Goal: Task Accomplishment & Management: Use online tool/utility

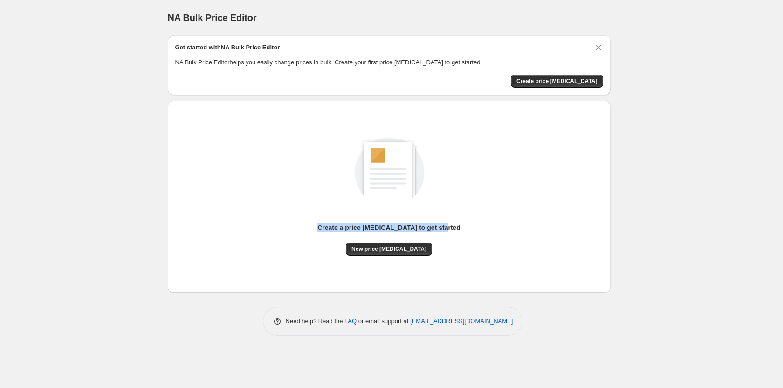
drag, startPoint x: 456, startPoint y: 230, endPoint x: 299, endPoint y: 220, distance: 157.3
click at [299, 220] on div "Create a price change job to get started New price change job" at bounding box center [389, 186] width 428 height 138
copy p "Create a price change job to get started"
click at [480, 143] on div "Create a price change job to get started New price change job" at bounding box center [389, 186] width 428 height 138
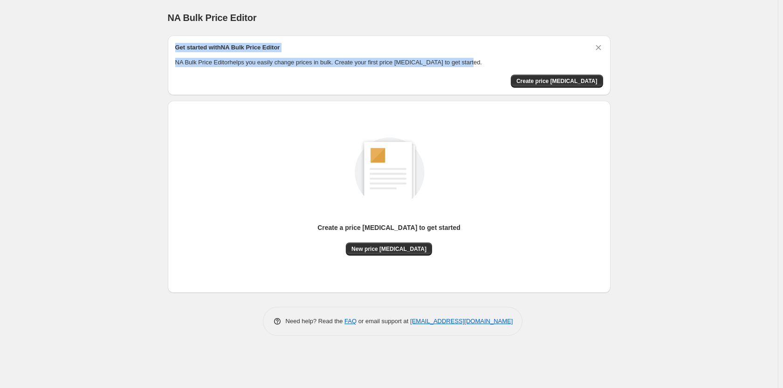
drag, startPoint x: 467, startPoint y: 60, endPoint x: 176, endPoint y: 42, distance: 291.4
click at [176, 42] on div "Get started with NA Bulk Price Editor NA Bulk Price Editor helps you easily cha…" at bounding box center [389, 65] width 443 height 60
copy div "Get started with NA Bulk Price Editor NA Bulk Price Editor helps you easily cha…"
click at [564, 77] on span "Create price change job" at bounding box center [556, 80] width 81 height 7
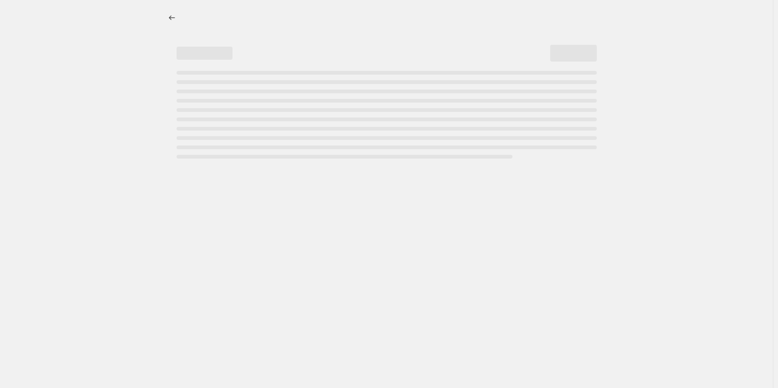
select select "percentage"
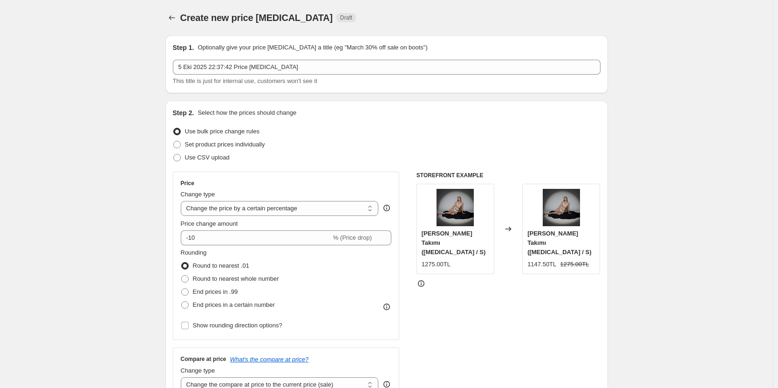
click at [452, 109] on div "Step 2. Select how the prices should change" at bounding box center [387, 112] width 428 height 9
click at [308, 209] on select "Change the price to a certain amount Change the price by a certain amount Chang…" at bounding box center [280, 208] width 198 height 15
click at [302, 205] on select "Change the price to a certain amount Change the price by a certain amount Chang…" at bounding box center [280, 208] width 198 height 15
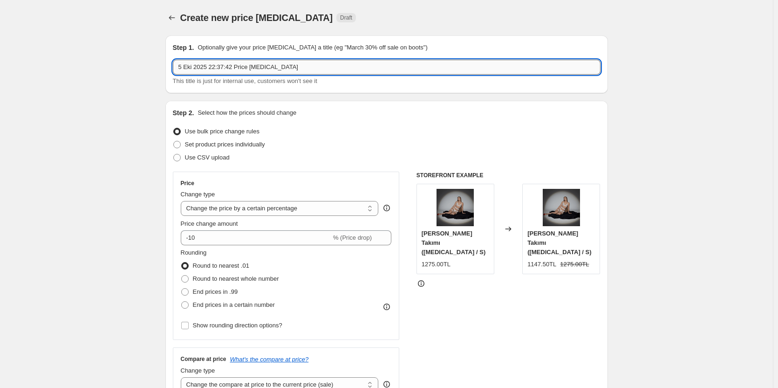
click at [304, 68] on input "5 Eki 2025 22:37:42 Price change job" at bounding box center [387, 67] width 428 height 15
click at [303, 68] on input "5 Eki 2025 22:37:42 Price change job" at bounding box center [387, 67] width 428 height 15
paste input "%30 İndirim - Ekim 2025"
type input "%30 İndirim - Ekim 2025"
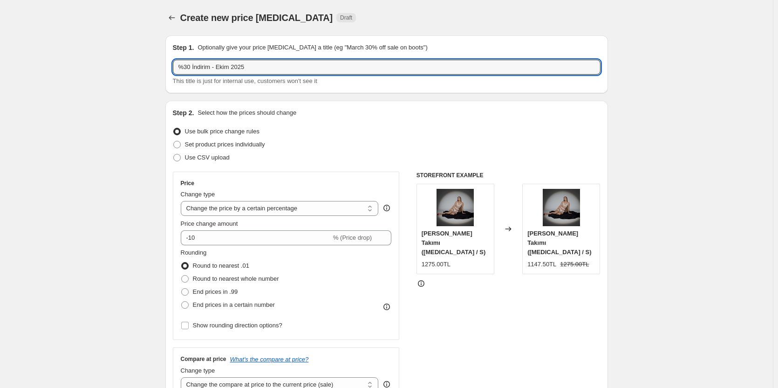
click at [367, 9] on div "Create new price change job. This page is ready Create new price change job Dra…" at bounding box center [386, 17] width 443 height 35
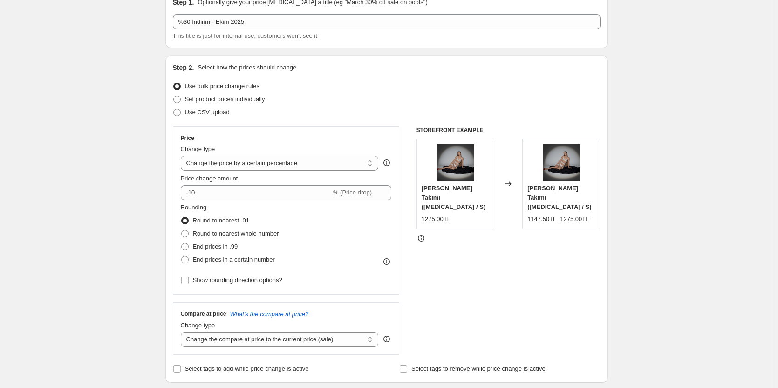
scroll to position [47, 0]
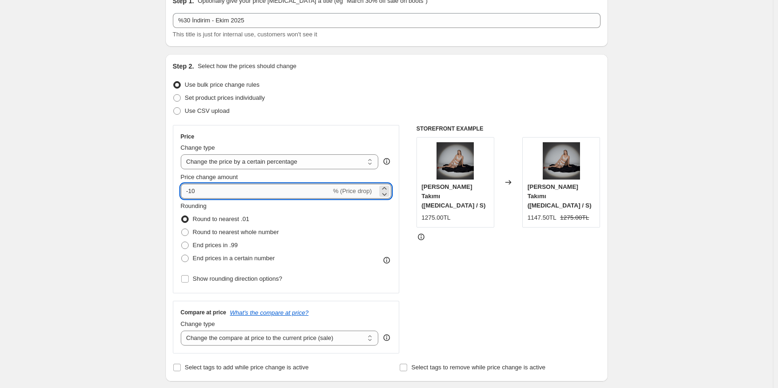
click at [238, 190] on input "-10" at bounding box center [256, 191] width 151 height 15
type input "30"
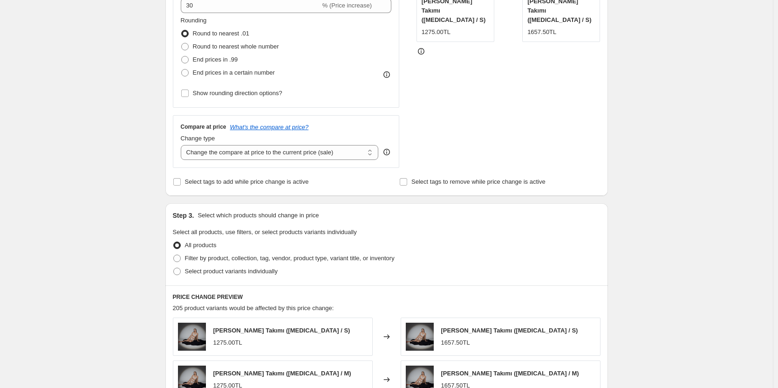
scroll to position [233, 0]
click at [287, 154] on select "Change the compare at price to the current price (sale) Change the compare at p…" at bounding box center [280, 151] width 198 height 15
click at [312, 148] on select "Change the compare at price to the current price (sale) Change the compare at p…" at bounding box center [280, 151] width 198 height 15
click at [183, 144] on select "Change the compare at price to the current price (sale) Change the compare at p…" at bounding box center [280, 151] width 198 height 15
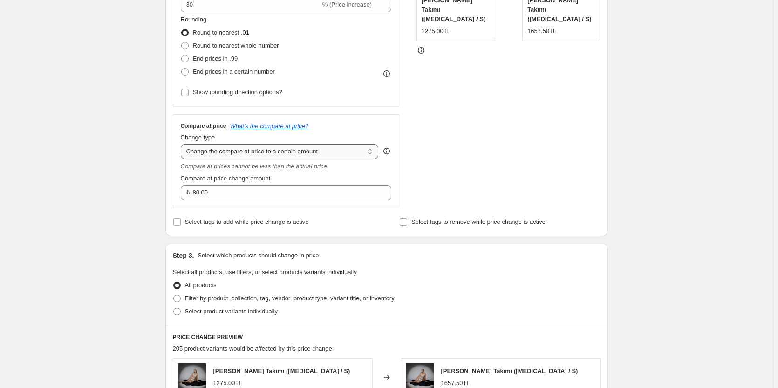
click at [311, 151] on select "Change the compare at price to the current price (sale) Change the compare at p…" at bounding box center [280, 151] width 198 height 15
click at [183, 144] on select "Change the compare at price to the current price (sale) Change the compare at p…" at bounding box center [280, 151] width 198 height 15
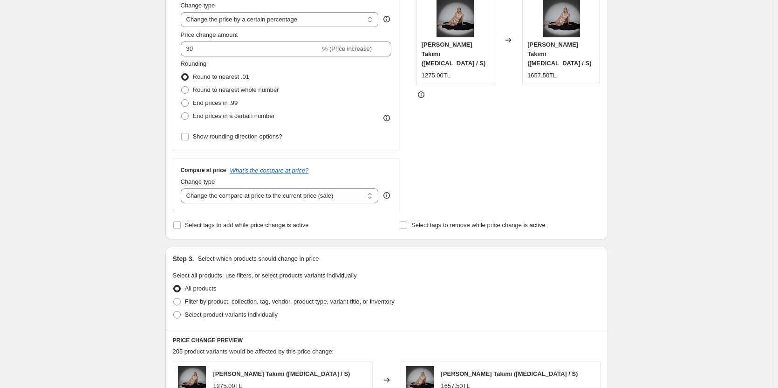
scroll to position [218, 0]
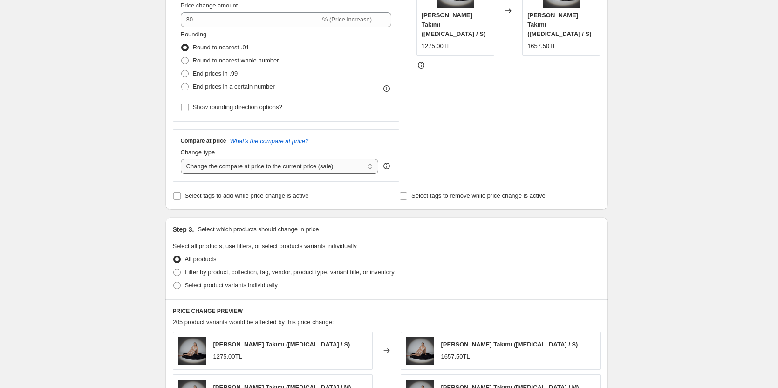
click at [258, 167] on select "Change the compare at price to the current price (sale) Change the compare at p…" at bounding box center [280, 166] width 198 height 15
select select "no_change"
click at [183, 159] on select "Change the compare at price to the current price (sale) Change the compare at p…" at bounding box center [280, 166] width 198 height 15
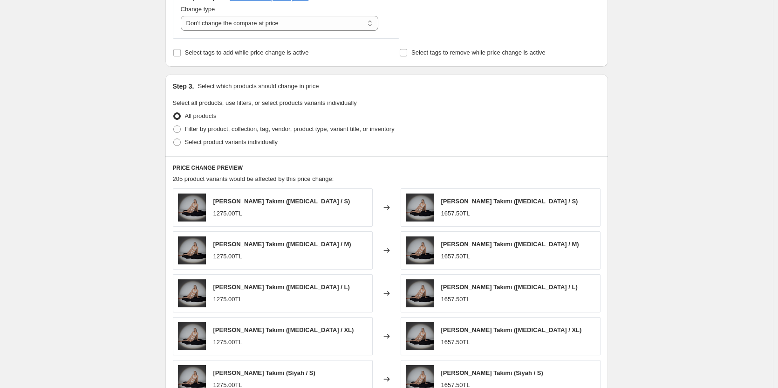
scroll to position [544, 0]
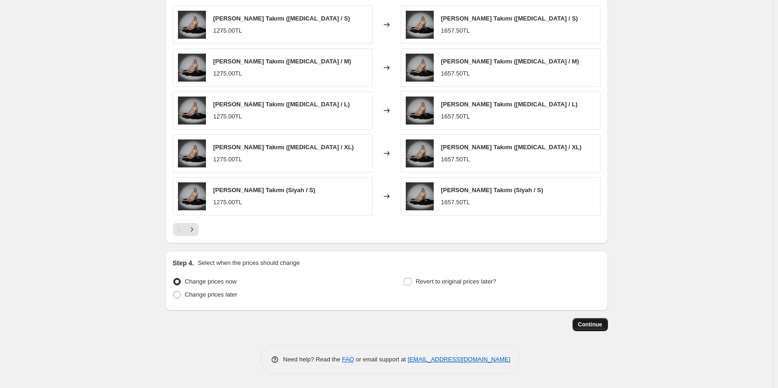
click at [593, 323] on span "Continue" at bounding box center [590, 324] width 24 height 7
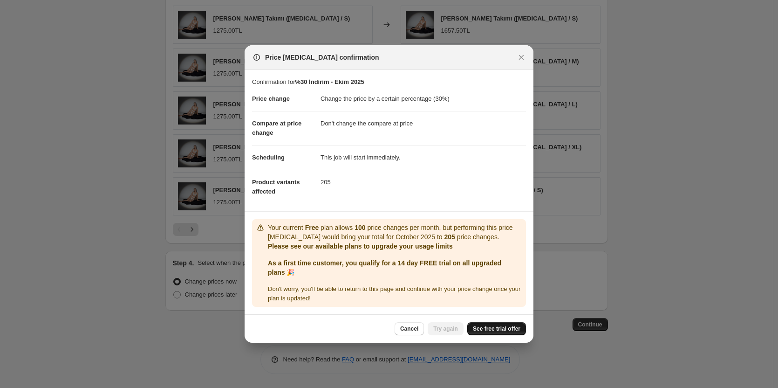
click at [498, 331] on span "See free trial offer" at bounding box center [497, 328] width 48 height 7
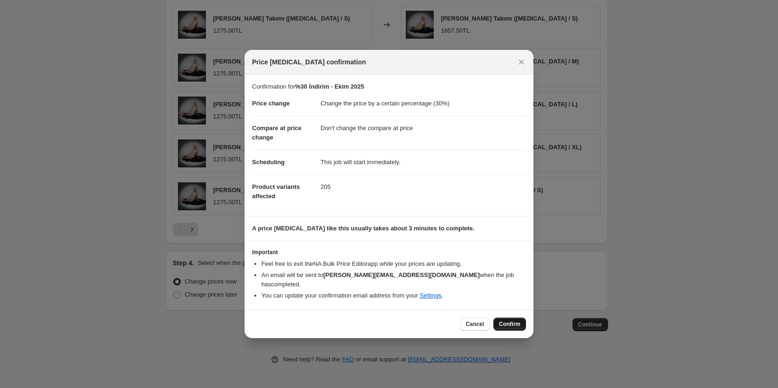
click at [510, 320] on span "Confirm" at bounding box center [509, 323] width 21 height 7
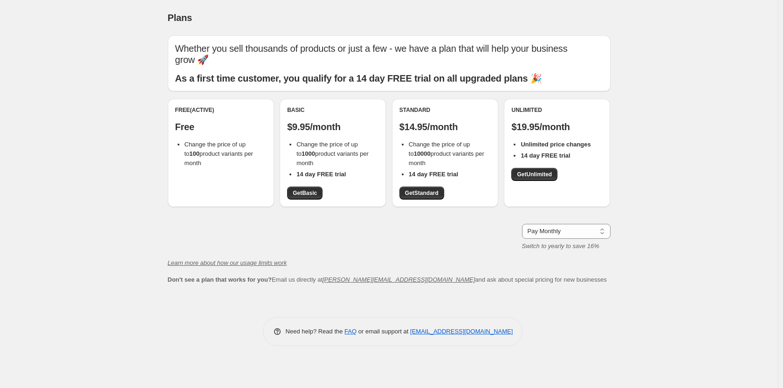
click at [208, 123] on p "Free" at bounding box center [220, 126] width 91 height 11
click at [306, 191] on span "Get Basic" at bounding box center [305, 192] width 24 height 7
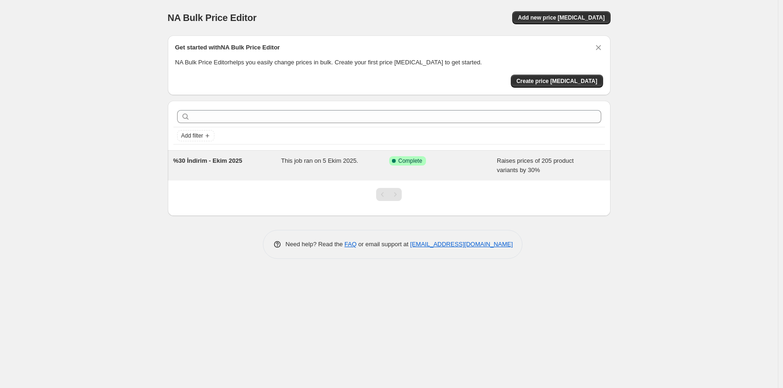
drag, startPoint x: 440, startPoint y: 161, endPoint x: 432, endPoint y: 158, distance: 8.6
click at [432, 158] on div "Success Complete Complete" at bounding box center [436, 160] width 94 height 9
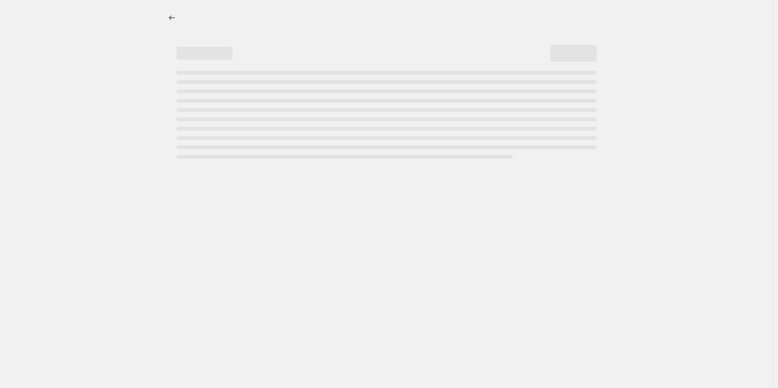
select select "percentage"
select select "no_change"
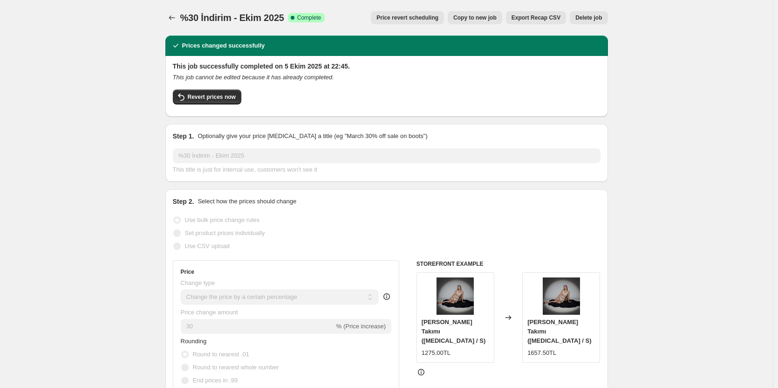
click at [594, 21] on button "Delete job" at bounding box center [589, 17] width 38 height 13
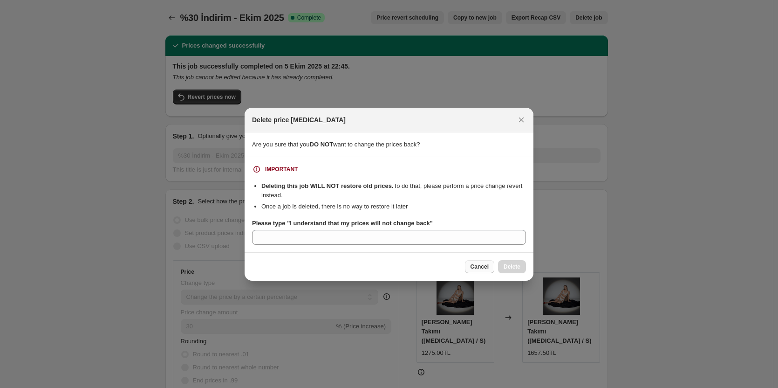
click at [474, 264] on span "Cancel" at bounding box center [480, 266] width 18 height 7
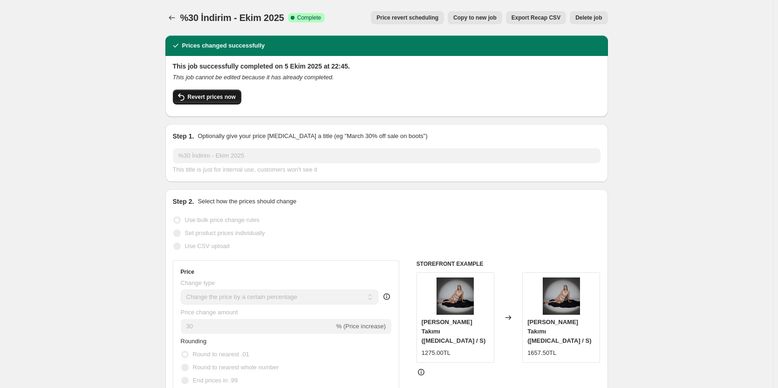
click at [210, 98] on span "Revert prices now" at bounding box center [212, 96] width 48 height 7
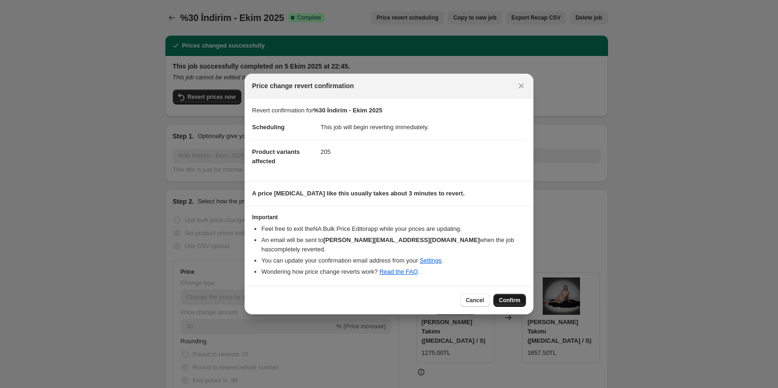
click at [507, 296] on span "Confirm" at bounding box center [509, 299] width 21 height 7
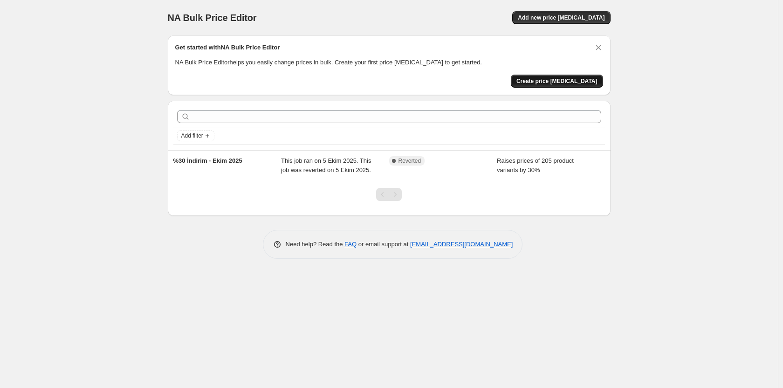
click at [560, 81] on span "Create price change job" at bounding box center [556, 80] width 81 height 7
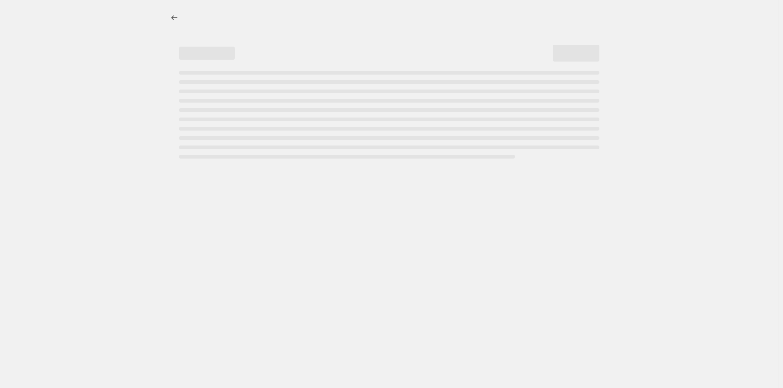
select select "percentage"
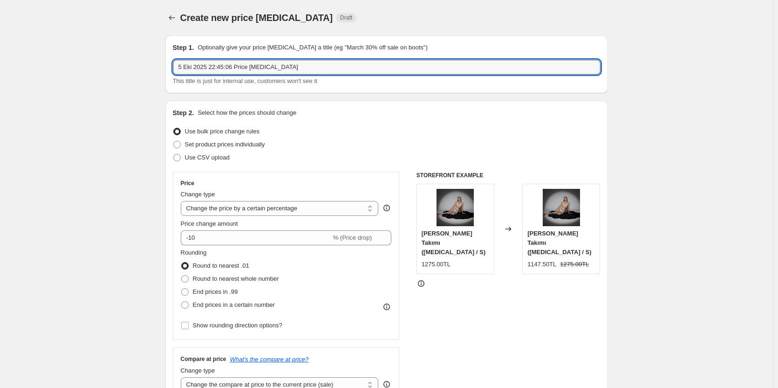
drag, startPoint x: 303, startPoint y: 70, endPoint x: 133, endPoint y: 66, distance: 170.2
type input "%30 Fiyat İndirimi"
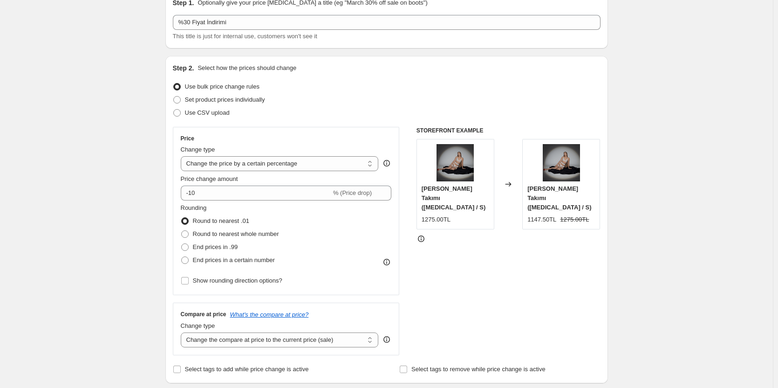
scroll to position [47, 0]
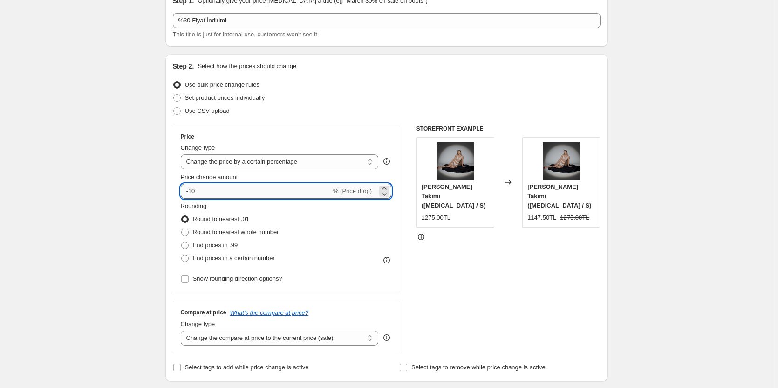
click at [200, 192] on input "-10" at bounding box center [256, 191] width 151 height 15
type input "-1"
type input "-30"
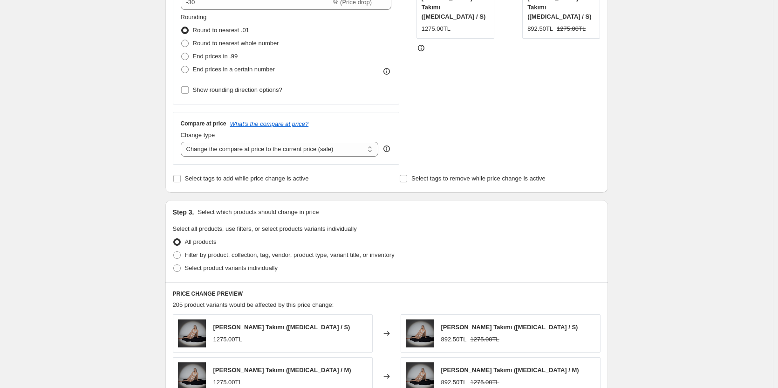
scroll to position [233, 0]
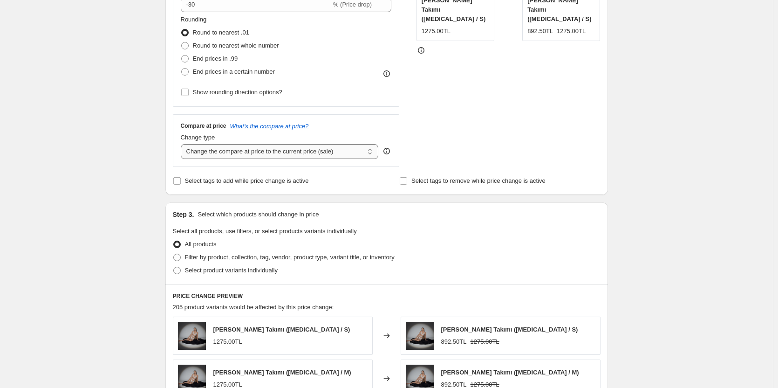
click at [208, 158] on select "Change the compare at price to the current price (sale) Change the compare at p…" at bounding box center [280, 151] width 198 height 15
select select "no_change"
click at [183, 144] on select "Change the compare at price to the current price (sale) Change the compare at p…" at bounding box center [280, 151] width 198 height 15
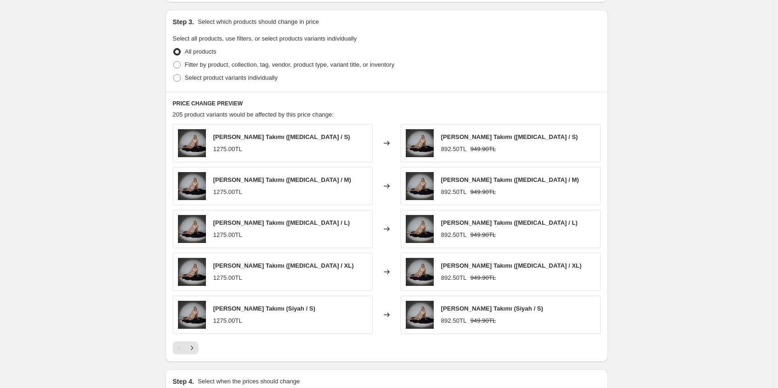
scroll to position [544, 0]
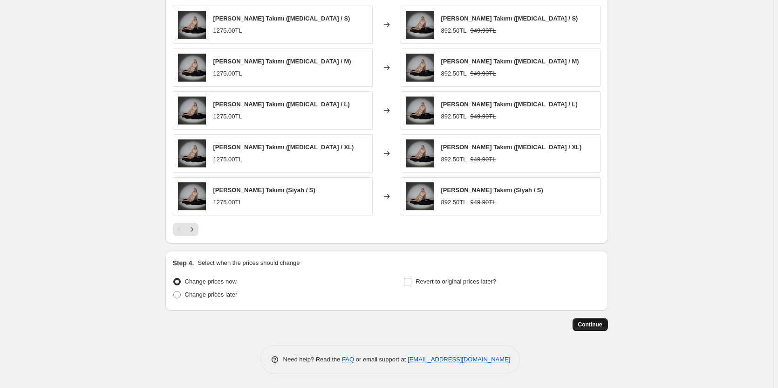
click at [598, 327] on span "Continue" at bounding box center [590, 324] width 24 height 7
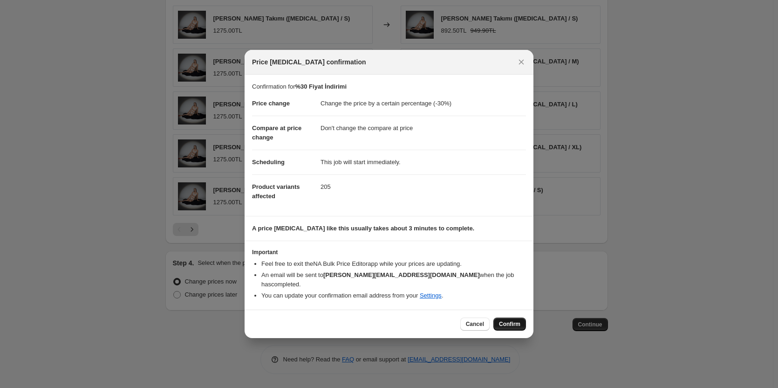
click at [509, 322] on span "Confirm" at bounding box center [509, 323] width 21 height 7
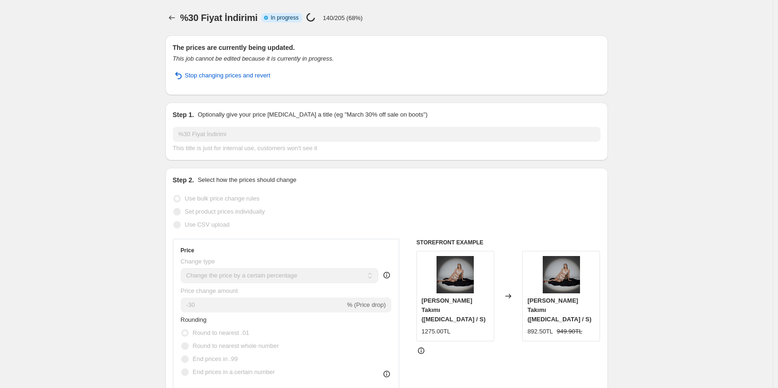
select select "percentage"
select select "no_change"
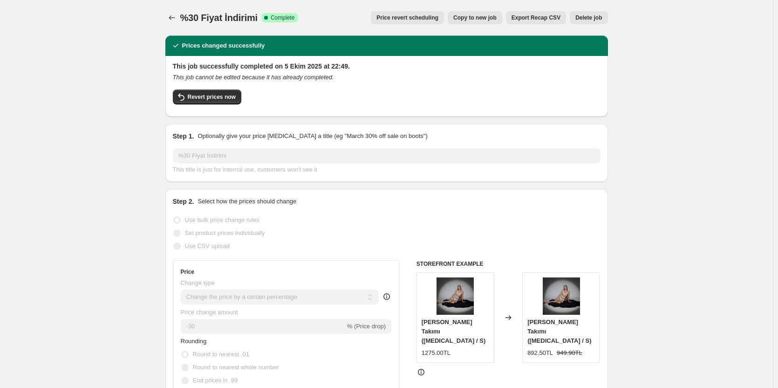
select select "percentage"
select select "no_change"
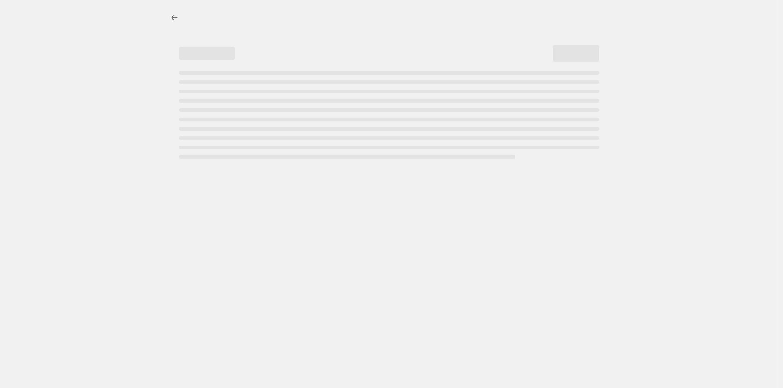
select select "percentage"
select select "no_change"
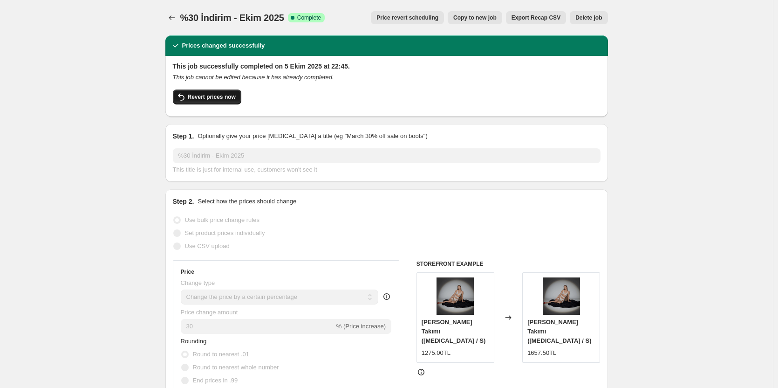
click at [213, 99] on span "Revert prices now" at bounding box center [212, 96] width 48 height 7
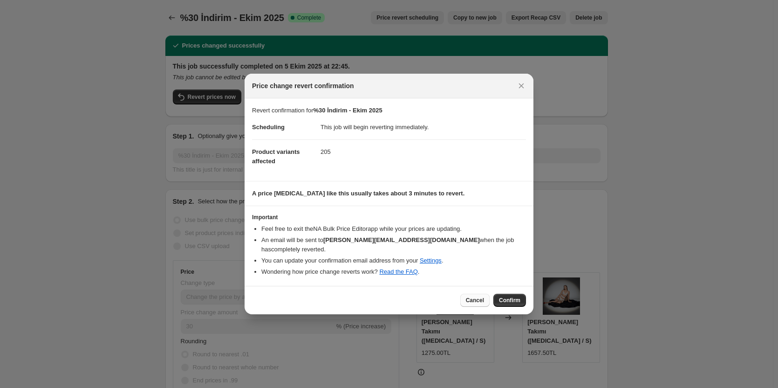
click at [478, 296] on span "Cancel" at bounding box center [475, 299] width 18 height 7
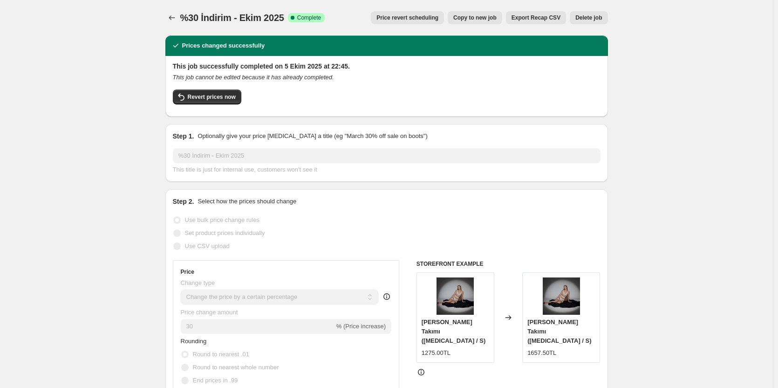
click at [587, 19] on span "Delete job" at bounding box center [589, 17] width 27 height 7
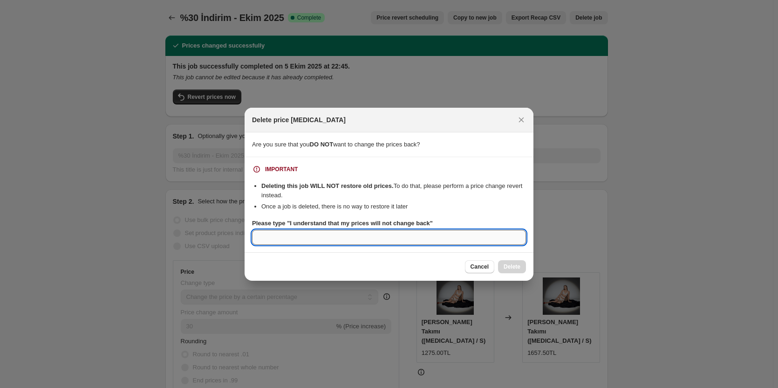
click at [307, 234] on input "Please type "I understand that my prices will not change back"" at bounding box center [389, 237] width 274 height 15
type input "yanlış oldu"
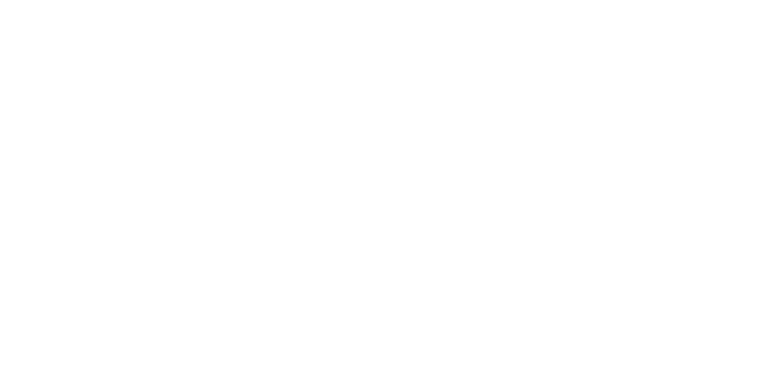
select select "percentage"
select select "no_change"
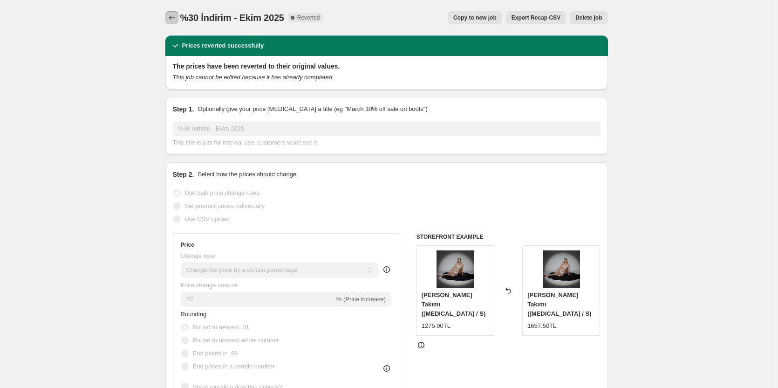
click at [171, 21] on icon "Price change jobs" at bounding box center [171, 17] width 9 height 9
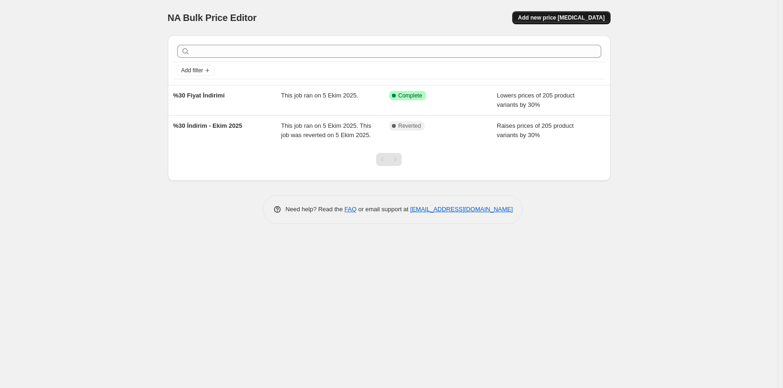
click at [570, 19] on span "Add new price [MEDICAL_DATA]" at bounding box center [561, 17] width 87 height 7
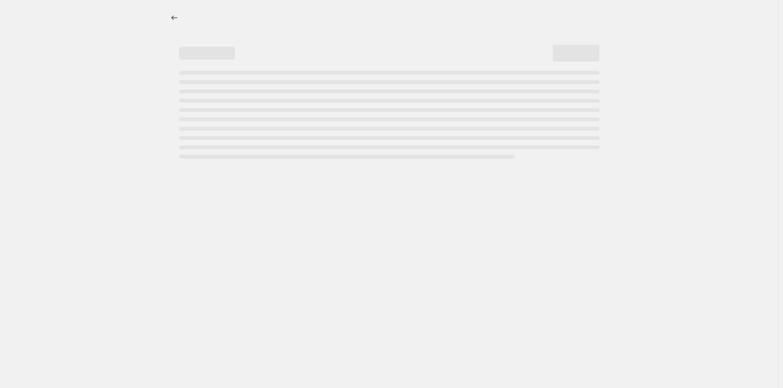
select select "percentage"
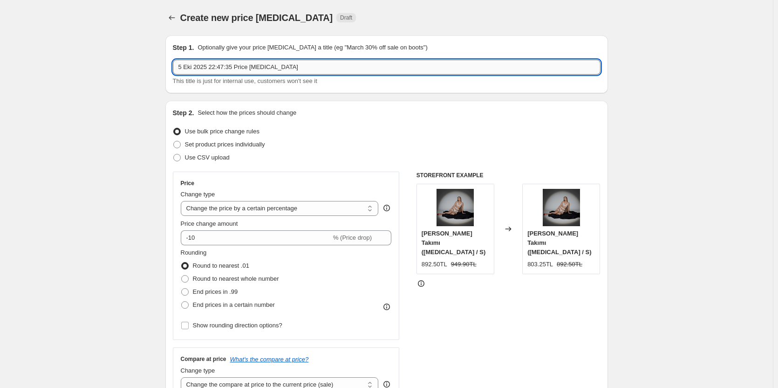
click at [282, 70] on input "5 Eki 2025 22:47:35 Price [MEDICAL_DATA]" at bounding box center [387, 67] width 428 height 15
type input "%20 Fiyat İndirimi"
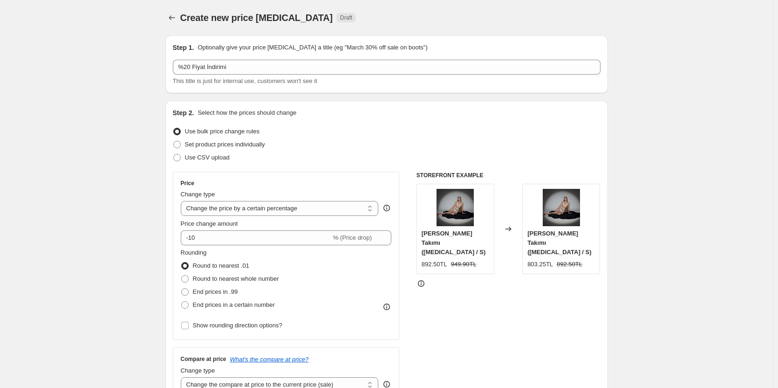
click at [226, 240] on input "-10" at bounding box center [256, 237] width 151 height 15
type input "-1"
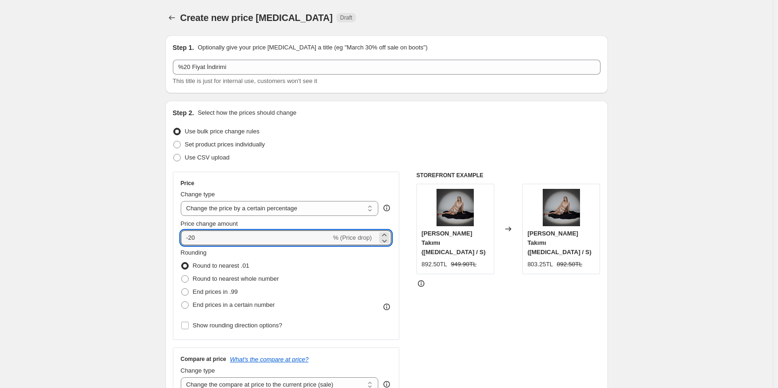
type input "-20"
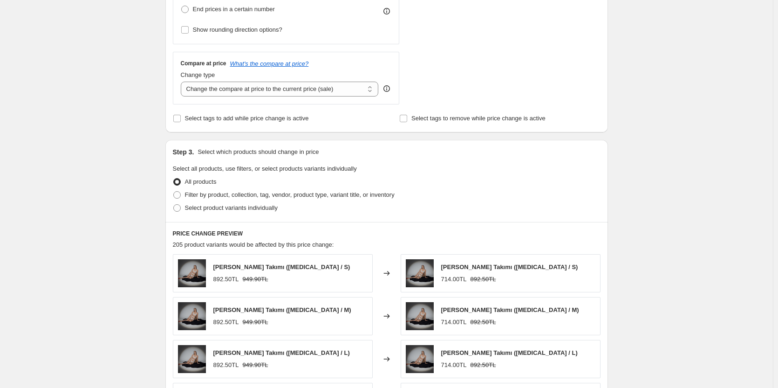
scroll to position [186, 0]
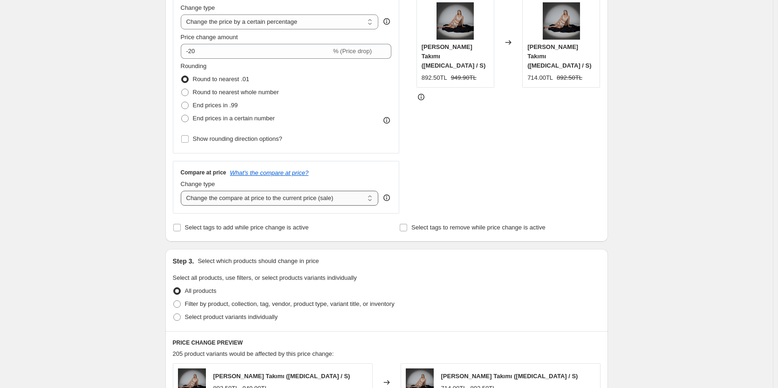
click at [234, 196] on select "Change the compare at price to the current price (sale) Change the compare at p…" at bounding box center [280, 198] width 198 height 15
select select "no_change"
click at [183, 191] on select "Change the compare at price to the current price (sale) Change the compare at p…" at bounding box center [280, 198] width 198 height 15
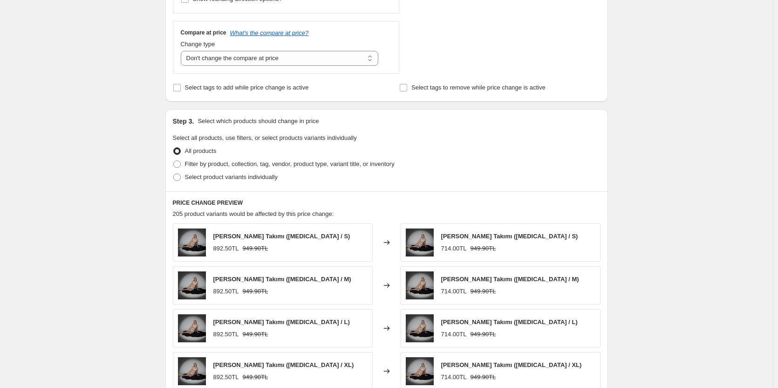
scroll to position [544, 0]
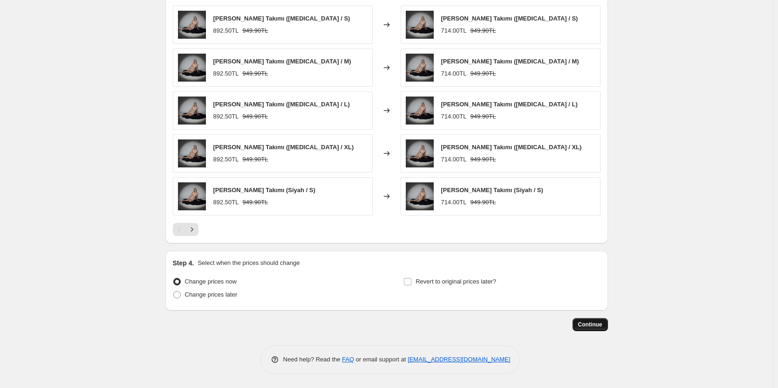
click at [602, 325] on span "Continue" at bounding box center [590, 324] width 24 height 7
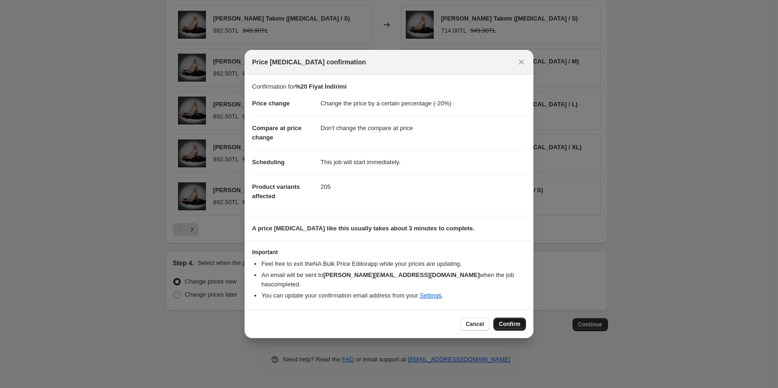
click at [507, 322] on span "Confirm" at bounding box center [509, 323] width 21 height 7
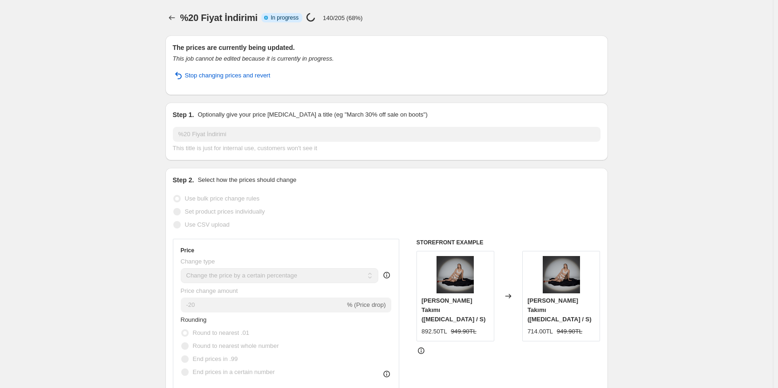
select select "percentage"
select select "no_change"
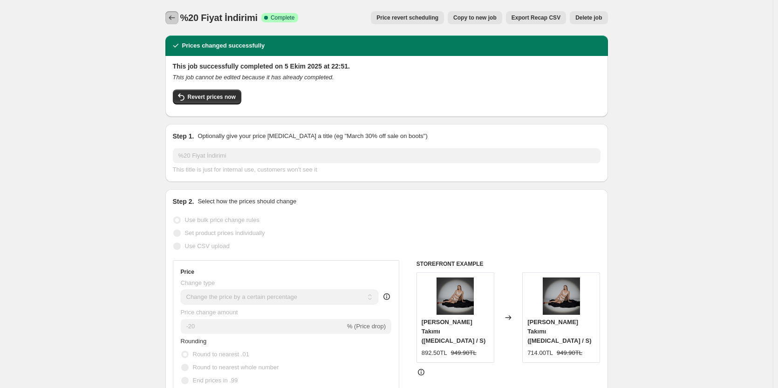
click at [170, 16] on icon "Price change jobs" at bounding box center [171, 17] width 9 height 9
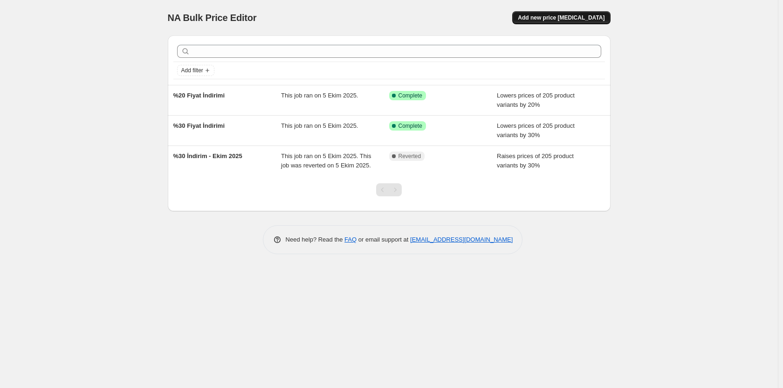
click at [564, 17] on span "Add new price change job" at bounding box center [561, 17] width 87 height 7
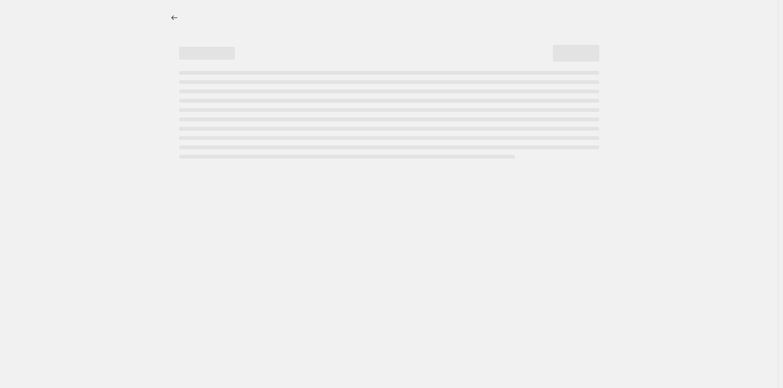
select select "percentage"
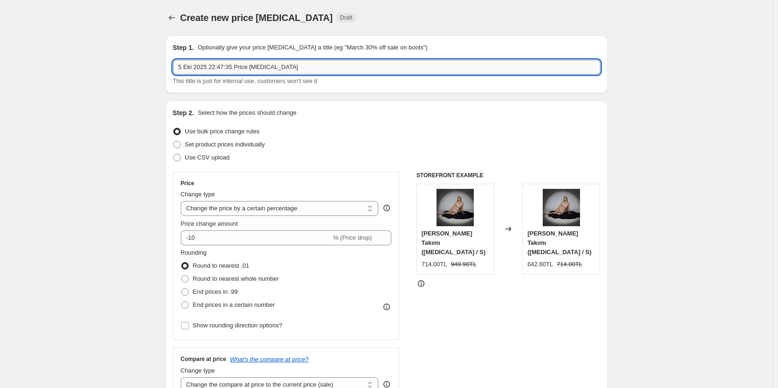
click at [282, 60] on input "5 Eki 2025 22:47:35 Price change job" at bounding box center [387, 67] width 428 height 15
click at [283, 60] on input "5 Eki 2025 22:47:35 Price change job" at bounding box center [387, 67] width 428 height 15
type input "%10 Fiyat İndirimi"
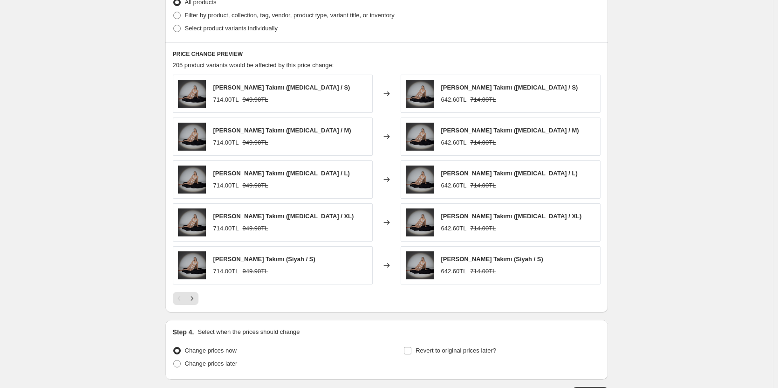
scroll to position [544, 0]
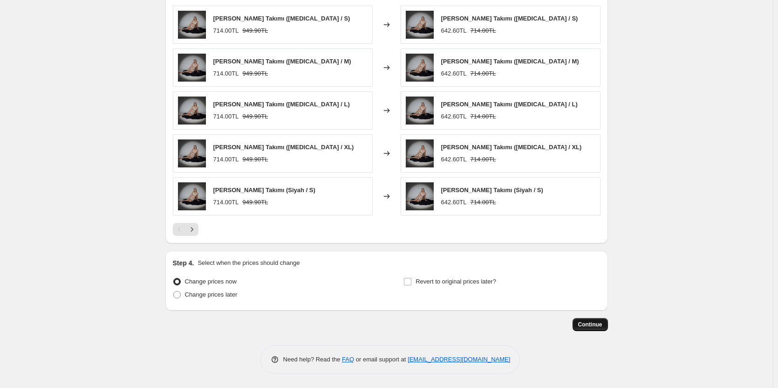
click at [593, 329] on button "Continue" at bounding box center [590, 324] width 35 height 13
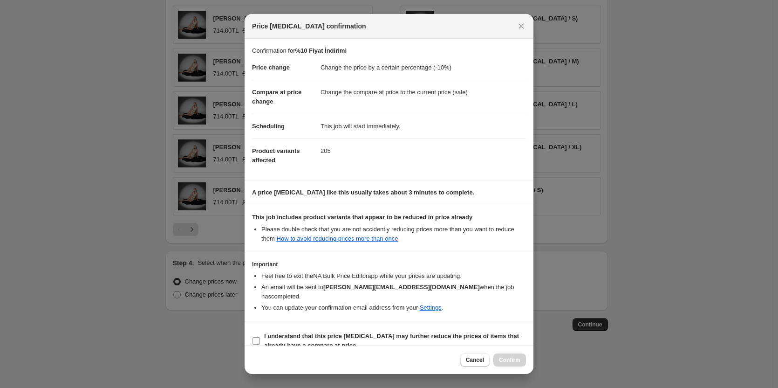
click at [259, 337] on input "I understand that this price change job may further reduce the prices of items …" at bounding box center [256, 340] width 7 height 7
checkbox input "true"
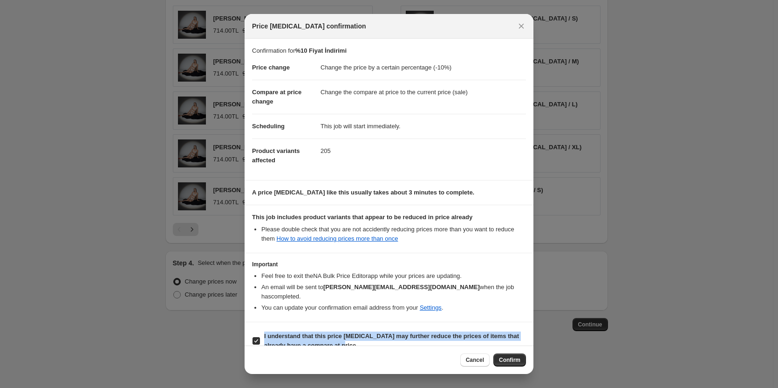
drag, startPoint x: 341, startPoint y: 338, endPoint x: 265, endPoint y: 323, distance: 76.9
click at [265, 331] on span "I understand that this price change job may further reduce the prices of items …" at bounding box center [395, 340] width 262 height 19
copy b "I understand that this price change job may further reduce the prices of items …"
click at [503, 365] on button "Confirm" at bounding box center [510, 359] width 33 height 13
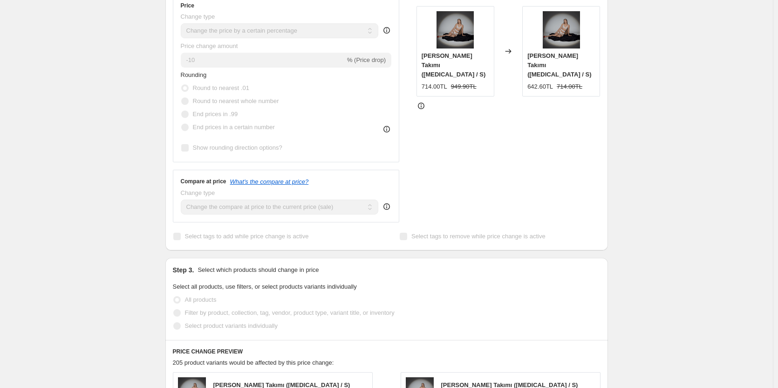
scroll to position [242, 0]
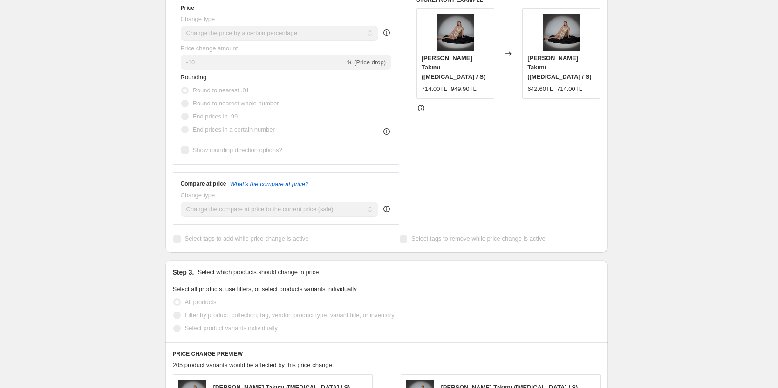
select select "percentage"
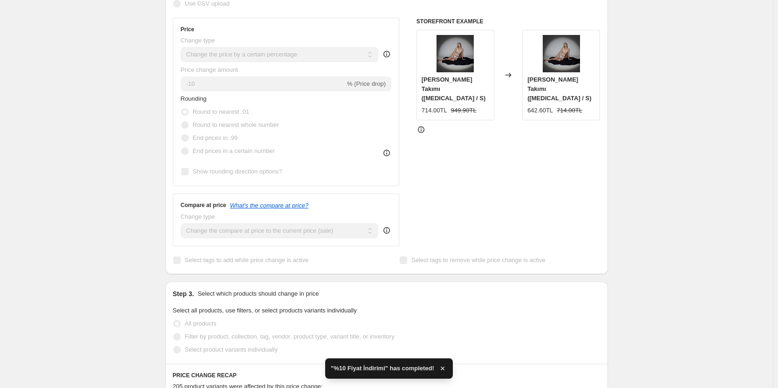
scroll to position [0, 0]
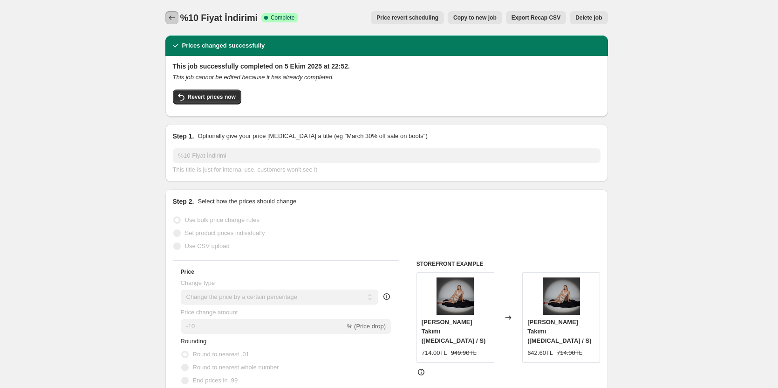
click at [172, 21] on icon "Price change jobs" at bounding box center [171, 17] width 9 height 9
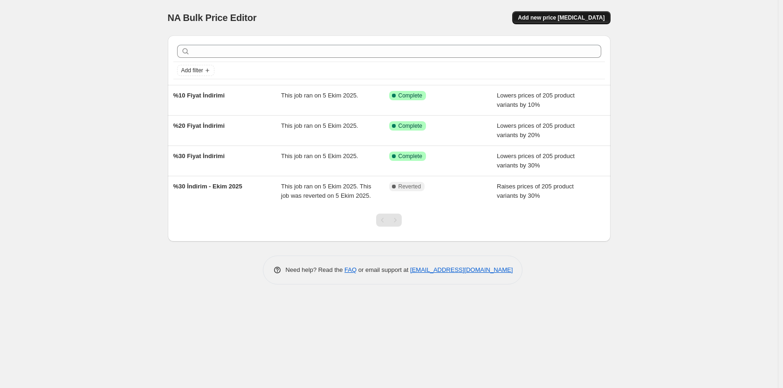
click at [580, 20] on span "Add new price change job" at bounding box center [561, 17] width 87 height 7
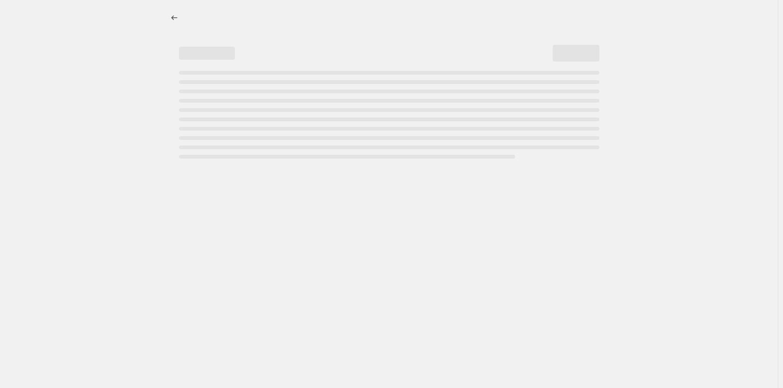
select select "percentage"
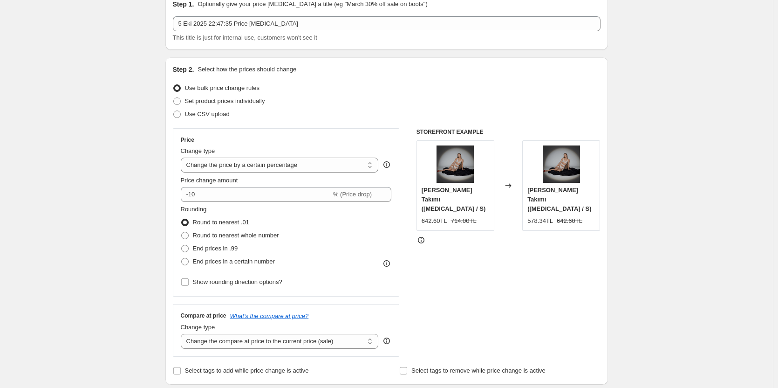
scroll to position [47, 0]
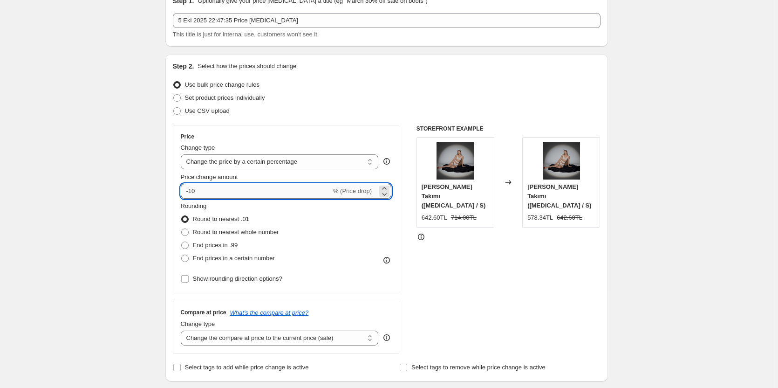
click at [193, 190] on input "-10" at bounding box center [256, 191] width 151 height 15
type input "10"
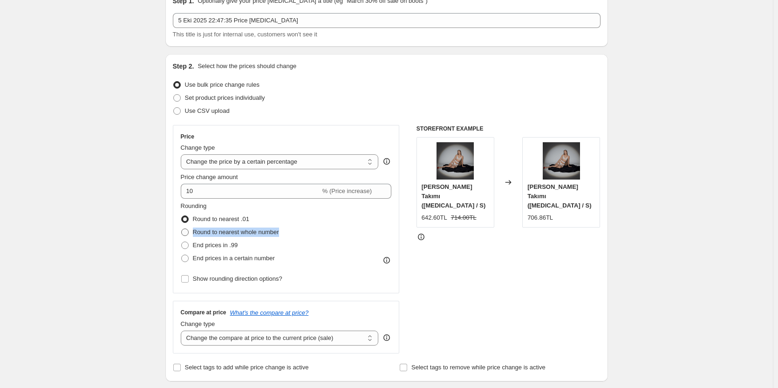
drag, startPoint x: 288, startPoint y: 230, endPoint x: 192, endPoint y: 230, distance: 95.1
click at [192, 230] on div "Rounding Round to nearest .01 Round to nearest whole number End prices in .99 E…" at bounding box center [286, 232] width 211 height 63
copy label "Round to nearest whole number"
click at [201, 233] on span "Round to nearest whole number" at bounding box center [236, 231] width 86 height 7
click at [182, 229] on input "Round to nearest whole number" at bounding box center [181, 228] width 0 height 0
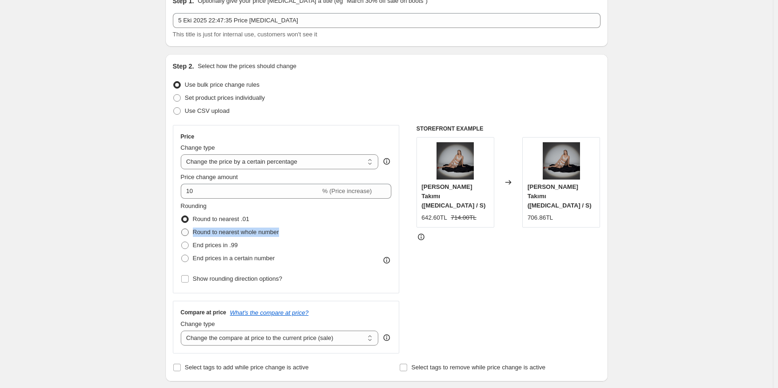
radio input "true"
click at [230, 246] on span "End prices in .99" at bounding box center [215, 244] width 45 height 7
click at [182, 242] on input "End prices in .99" at bounding box center [181, 241] width 0 height 0
radio input "true"
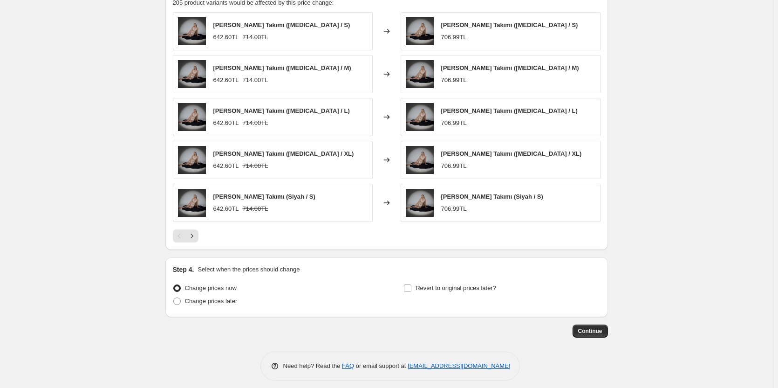
scroll to position [544, 0]
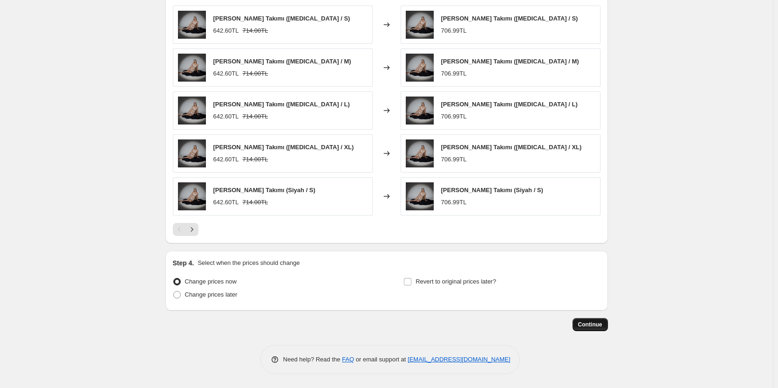
click at [584, 323] on span "Continue" at bounding box center [590, 324] width 24 height 7
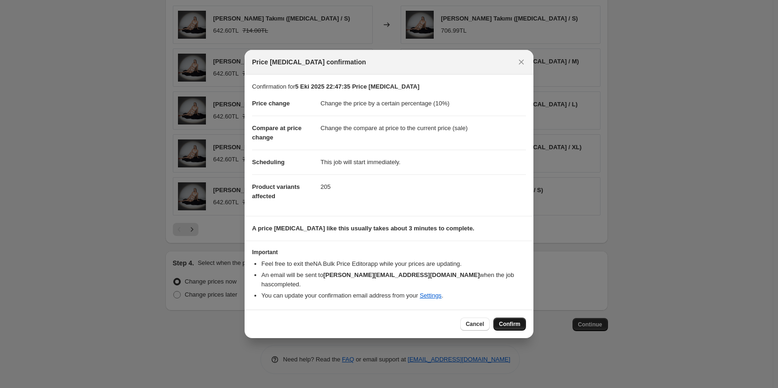
click at [514, 320] on span "Confirm" at bounding box center [509, 323] width 21 height 7
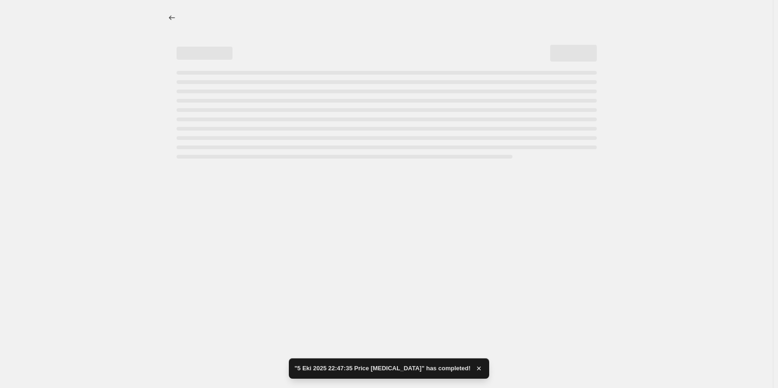
select select "percentage"
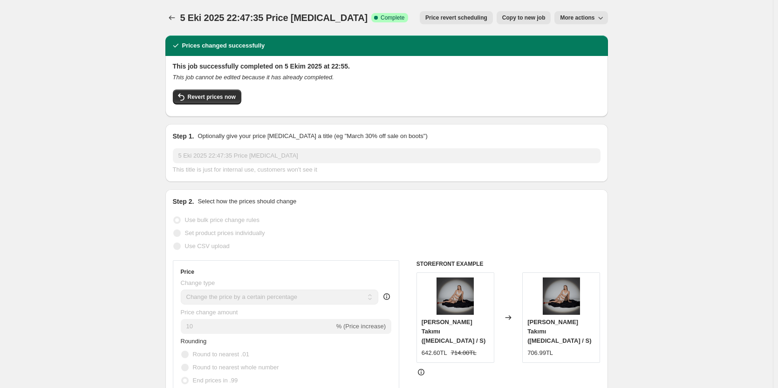
click at [593, 23] on button "More actions" at bounding box center [581, 17] width 53 height 13
click at [171, 17] on icon "Price change jobs" at bounding box center [171, 17] width 9 height 9
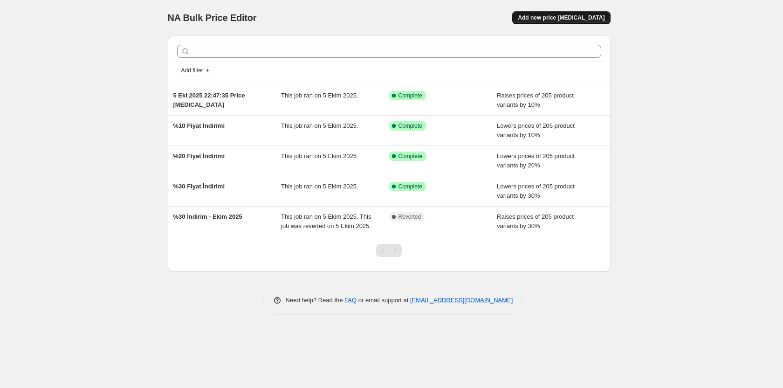
click at [552, 20] on span "Add new price change job" at bounding box center [561, 17] width 87 height 7
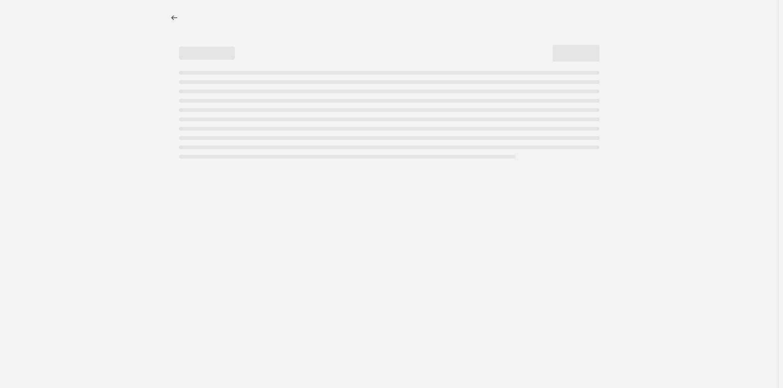
select select "percentage"
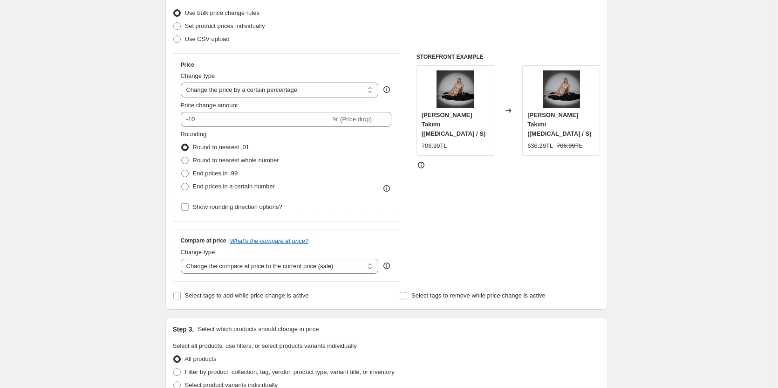
scroll to position [140, 0]
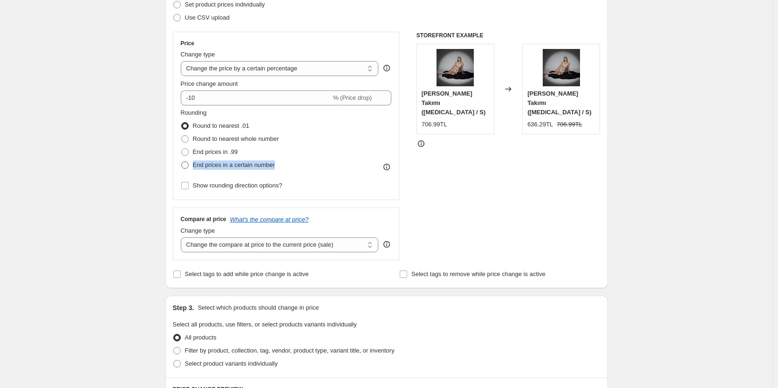
drag, startPoint x: 296, startPoint y: 167, endPoint x: 194, endPoint y: 162, distance: 101.2
click at [194, 162] on div "Rounding Round to nearest .01 Round to nearest whole number End prices in .99 E…" at bounding box center [286, 139] width 211 height 63
copy span "End prices in a certain number"
click at [125, 131] on div "Create new price change job. This page is ready Create new price change job Dra…" at bounding box center [386, 326] width 773 height 932
drag, startPoint x: 243, startPoint y: 151, endPoint x: 228, endPoint y: 87, distance: 66.0
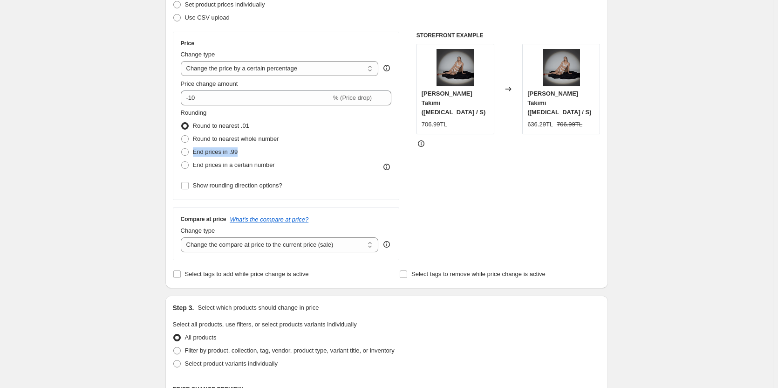
click at [193, 153] on div "End prices in .99" at bounding box center [230, 151] width 98 height 13
copy span "End prices in .99"
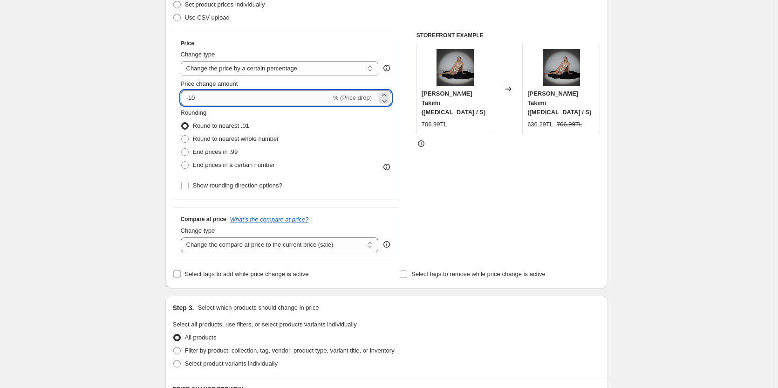
click at [191, 99] on input "-10" at bounding box center [256, 97] width 151 height 15
type input "10"
click at [148, 114] on div "Create new price change job. This page is ready Create new price change job Dra…" at bounding box center [386, 326] width 773 height 932
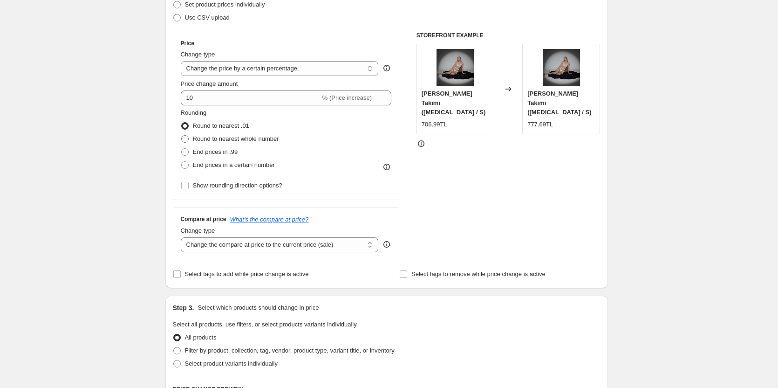
click at [236, 140] on span "Round to nearest whole number" at bounding box center [236, 138] width 86 height 7
click at [182, 136] on input "Round to nearest whole number" at bounding box center [181, 135] width 0 height 0
radio input "true"
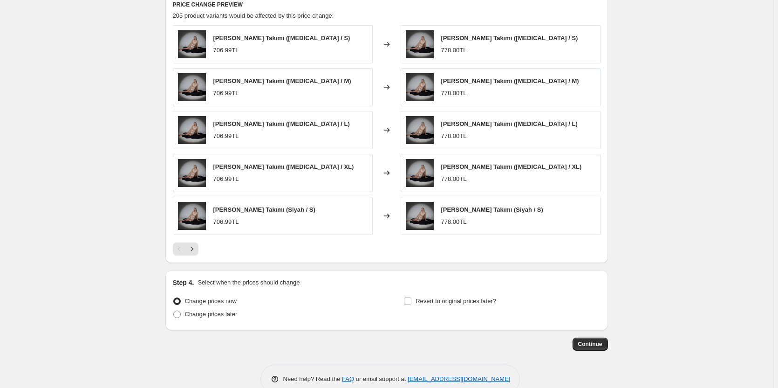
scroll to position [544, 0]
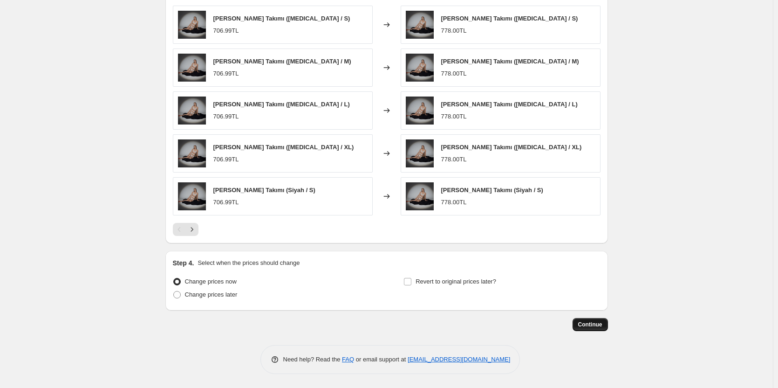
click at [591, 325] on span "Continue" at bounding box center [590, 324] width 24 height 7
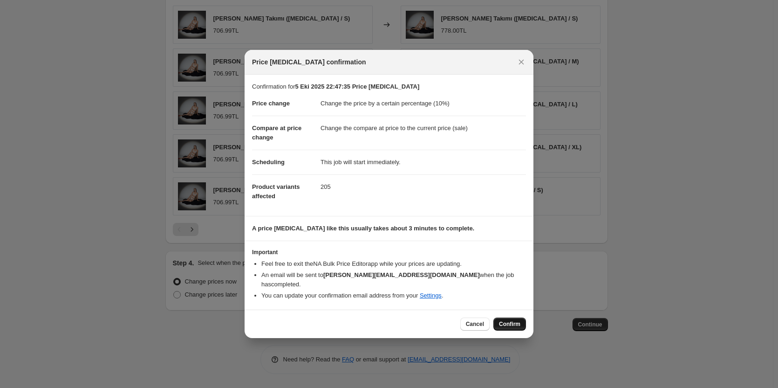
click at [514, 320] on span "Confirm" at bounding box center [509, 323] width 21 height 7
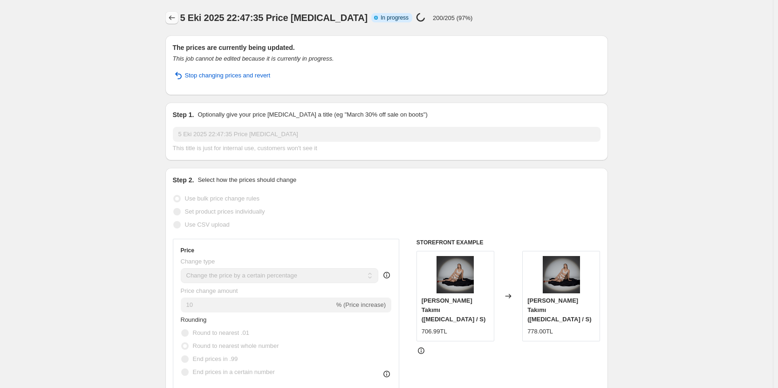
click at [169, 23] on button "Price change jobs" at bounding box center [171, 17] width 13 height 13
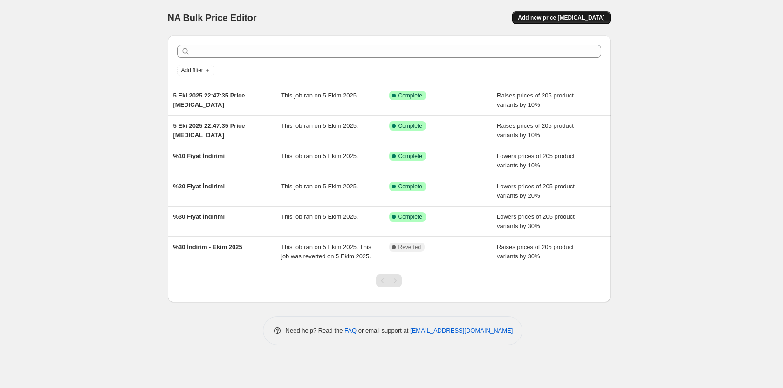
click at [570, 18] on span "Add new price change job" at bounding box center [561, 17] width 87 height 7
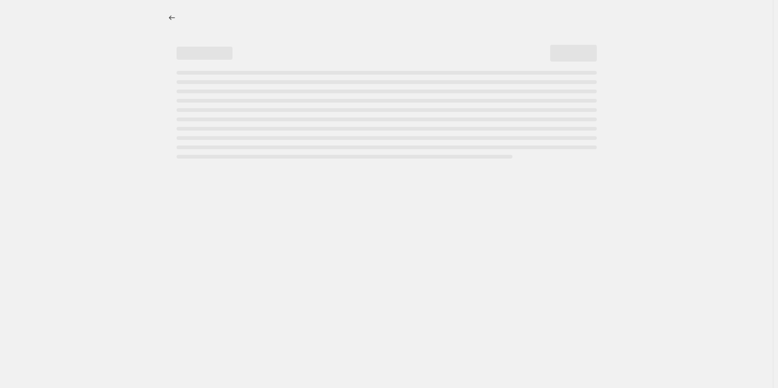
select select "percentage"
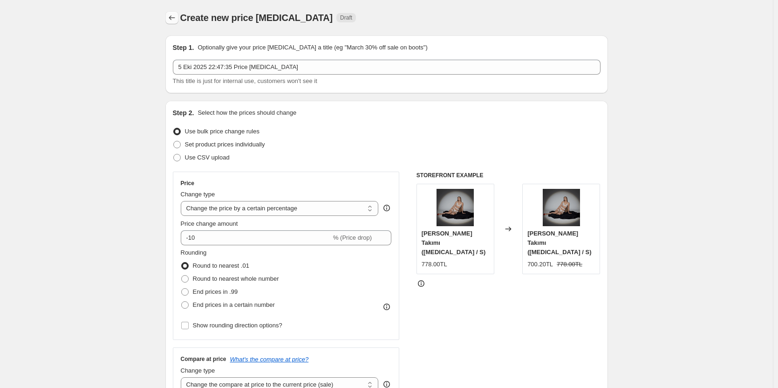
click at [177, 22] on button "Price change jobs" at bounding box center [171, 17] width 13 height 13
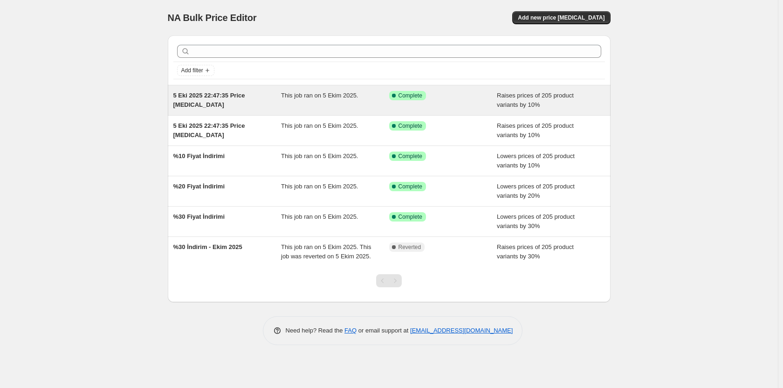
click at [446, 105] on div "Success Complete Complete" at bounding box center [443, 100] width 108 height 19
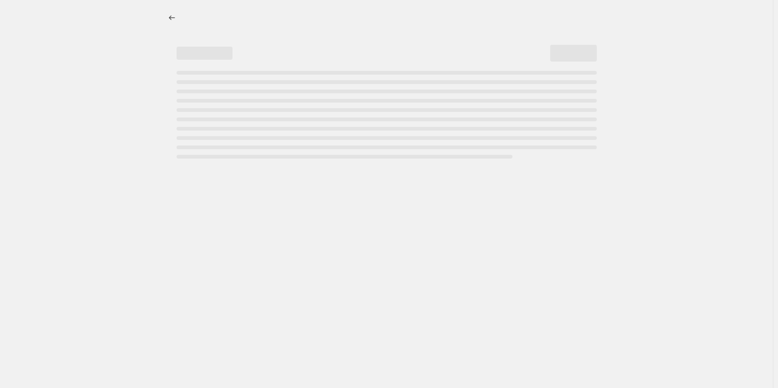
select select "percentage"
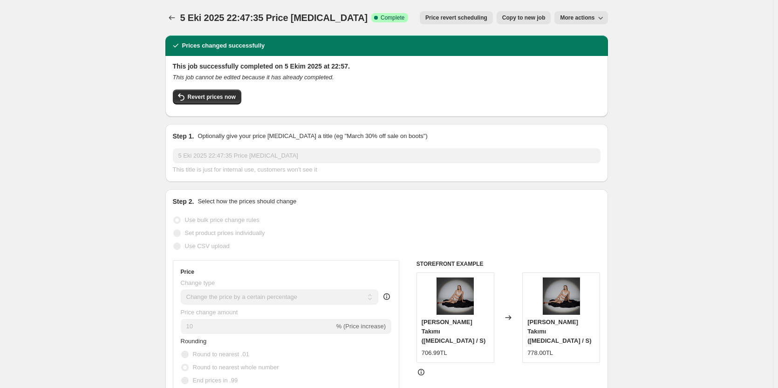
click at [594, 17] on span "More actions" at bounding box center [577, 17] width 34 height 7
drag, startPoint x: 418, startPoint y: 17, endPoint x: 519, endPoint y: 0, distance: 102.5
click at [517, 3] on div "5 Eki 2025 22:47:35 Price change job. This page is ready 5 Eki 2025 22:47:35 Pr…" at bounding box center [386, 17] width 443 height 35
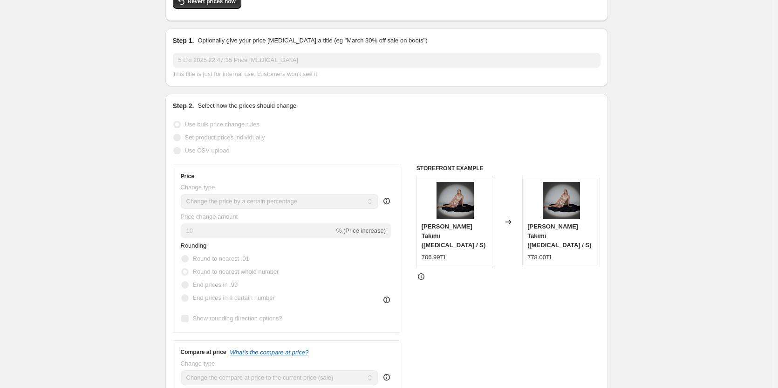
scroll to position [7, 0]
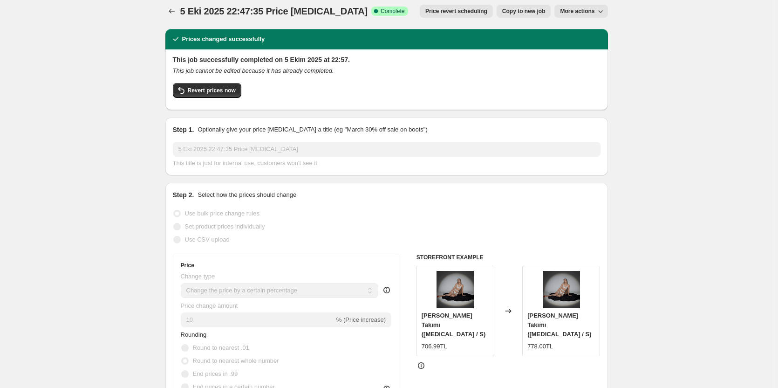
click at [584, 7] on button "More actions" at bounding box center [581, 11] width 53 height 13
click at [534, 6] on button "Copy to new job" at bounding box center [524, 11] width 55 height 13
select select "percentage"
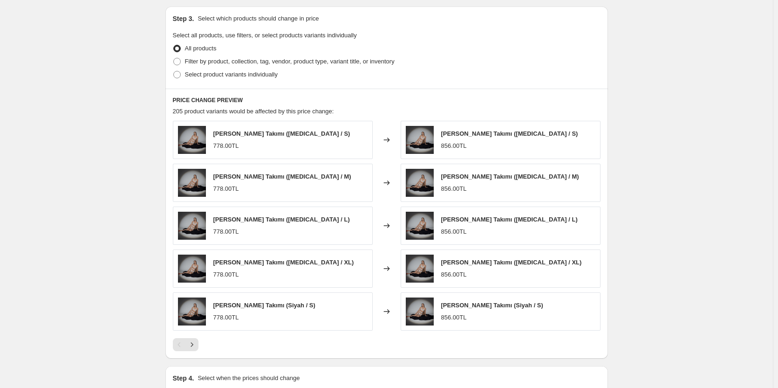
scroll to position [544, 0]
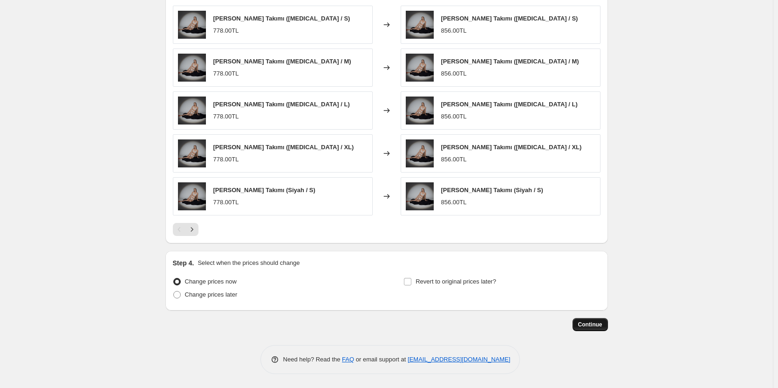
click at [591, 322] on span "Continue" at bounding box center [590, 324] width 24 height 7
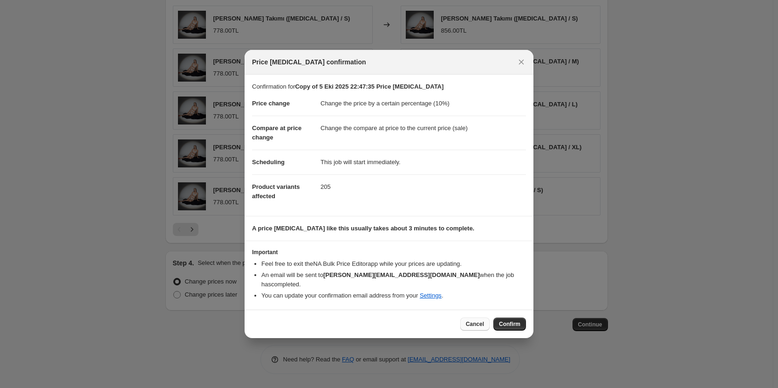
click at [476, 320] on span "Cancel" at bounding box center [475, 323] width 18 height 7
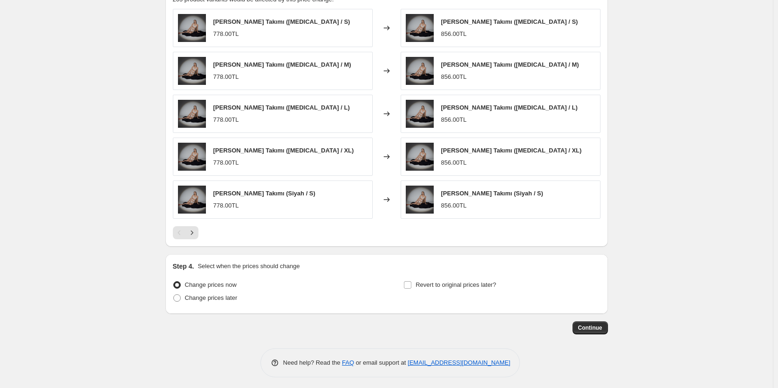
scroll to position [544, 0]
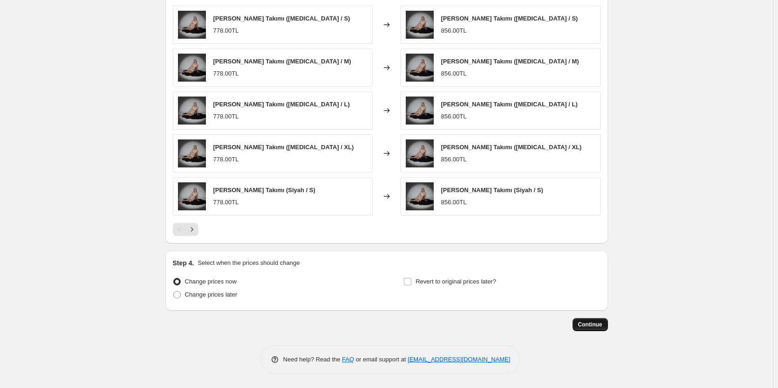
click at [592, 319] on button "Continue" at bounding box center [590, 324] width 35 height 13
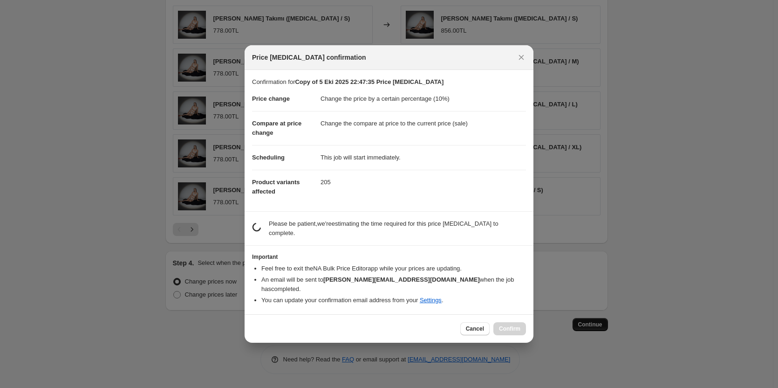
scroll to position [0, 0]
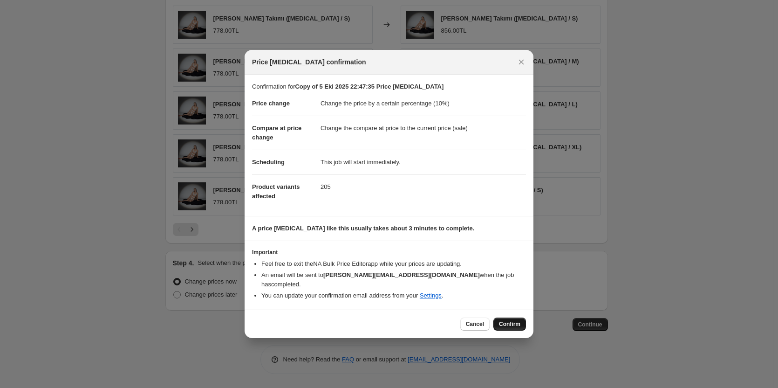
click at [511, 320] on span "Confirm" at bounding box center [509, 323] width 21 height 7
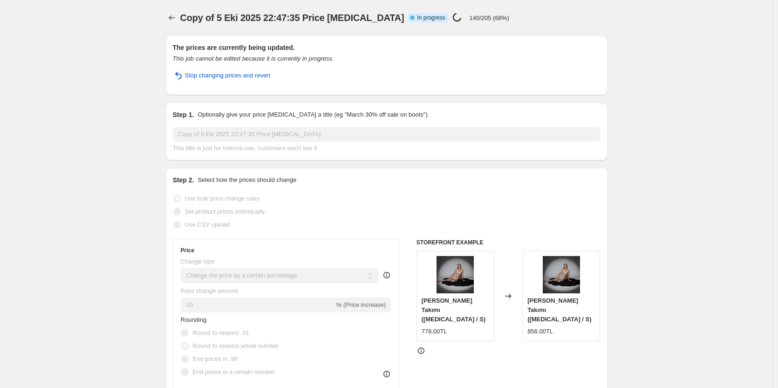
select select "percentage"
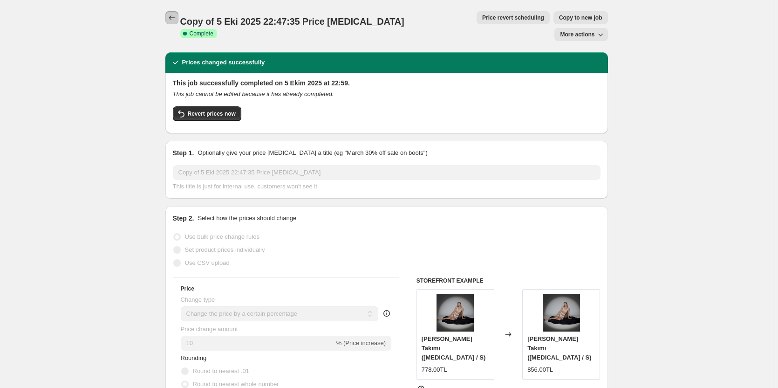
click at [176, 19] on icon "Price change jobs" at bounding box center [171, 17] width 9 height 9
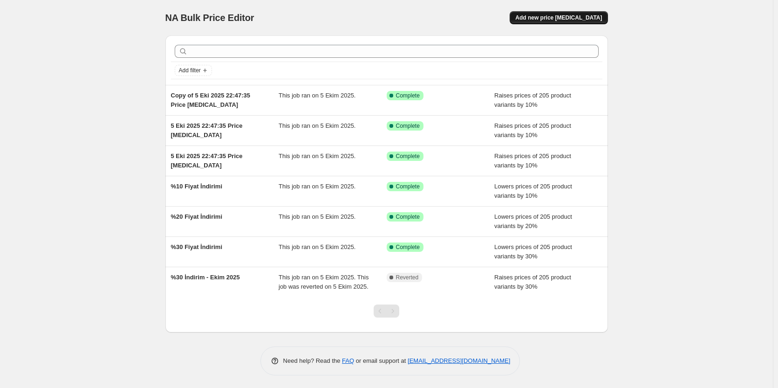
click at [580, 19] on span "Add new price change job" at bounding box center [558, 17] width 87 height 7
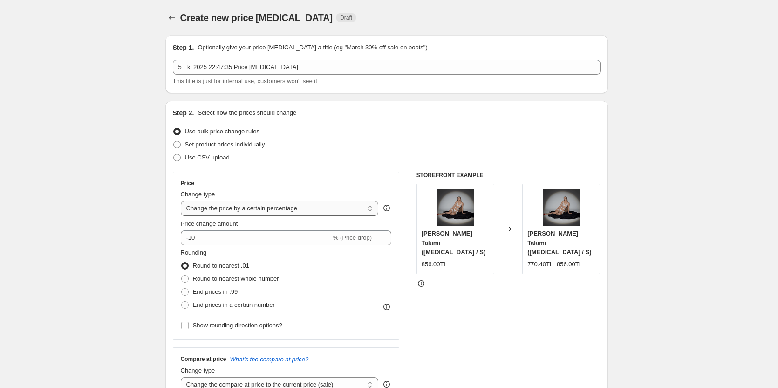
click at [282, 202] on select "Change the price to a certain amount Change the price by a certain amount Chang…" at bounding box center [280, 208] width 198 height 15
click at [259, 209] on select "Change the price to a certain amount Change the price by a certain amount Chang…" at bounding box center [280, 208] width 198 height 15
select select "to"
click at [183, 201] on select "Change the price to a certain amount Change the price by a certain amount Chang…" at bounding box center [280, 208] width 198 height 15
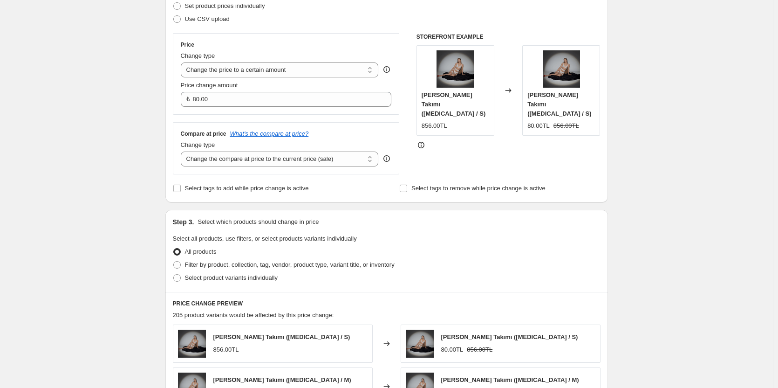
scroll to position [140, 0]
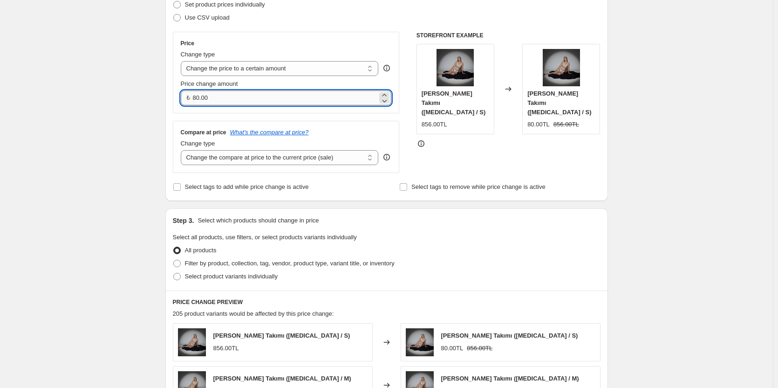
click at [232, 94] on input "80.00" at bounding box center [285, 97] width 185 height 15
click at [232, 93] on input "80.00" at bounding box center [285, 97] width 185 height 15
type input "599.99"
click at [328, 47] on div "Price" at bounding box center [286, 43] width 211 height 7
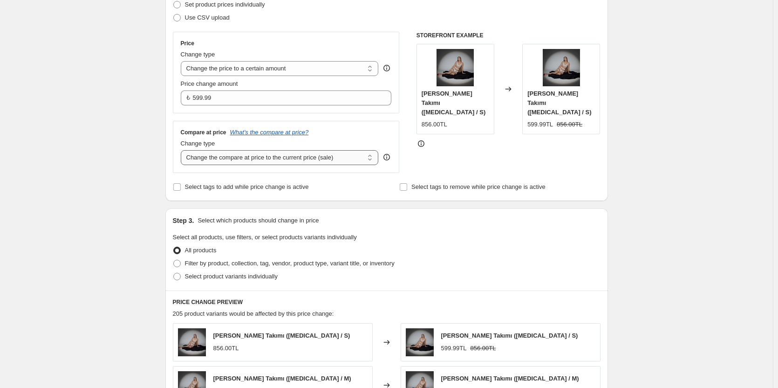
click at [308, 154] on select "Change the compare at price to the current price (sale) Change the compare at p…" at bounding box center [280, 157] width 198 height 15
select select "no_change"
click at [183, 151] on select "Change the compare at price to the current price (sale) Change the compare at p…" at bounding box center [280, 157] width 198 height 15
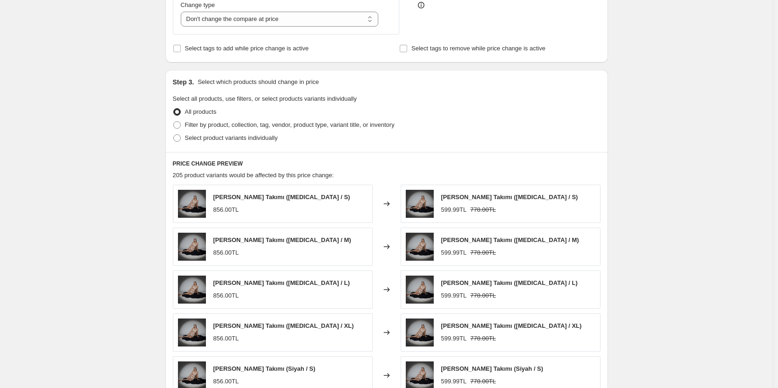
scroll to position [280, 0]
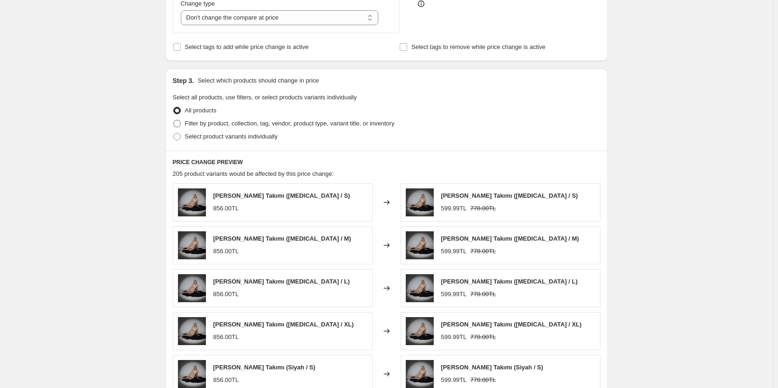
click at [230, 125] on span "Filter by product, collection, tag, vendor, product type, variant title, or inv…" at bounding box center [290, 123] width 210 height 7
click at [174, 120] on input "Filter by product, collection, tag, vendor, product type, variant title, or inv…" at bounding box center [173, 120] width 0 height 0
radio input "true"
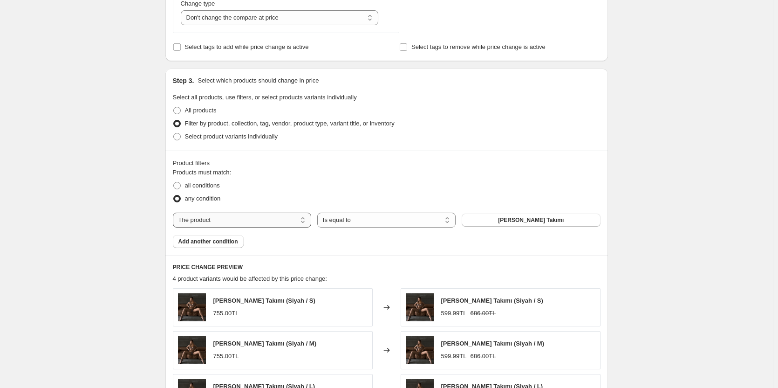
click at [237, 218] on select "The product The product's collection The product's tag The product's vendor The…" at bounding box center [242, 220] width 138 height 15
select select "collection"
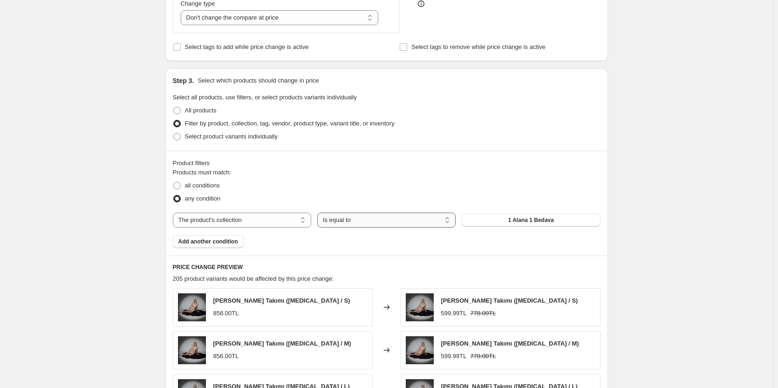
click at [363, 222] on select "Is equal to Is not equal to" at bounding box center [386, 220] width 138 height 15
click at [363, 221] on select "Is equal to Is not equal to" at bounding box center [386, 220] width 138 height 15
click at [493, 222] on button "1 Alana 1 Bedava" at bounding box center [531, 219] width 138 height 13
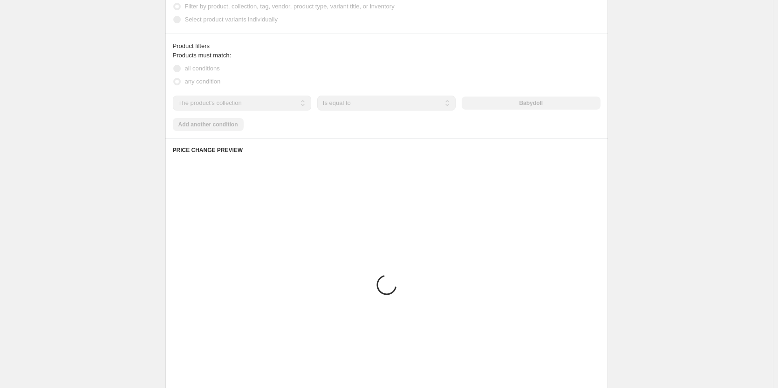
scroll to position [466, 0]
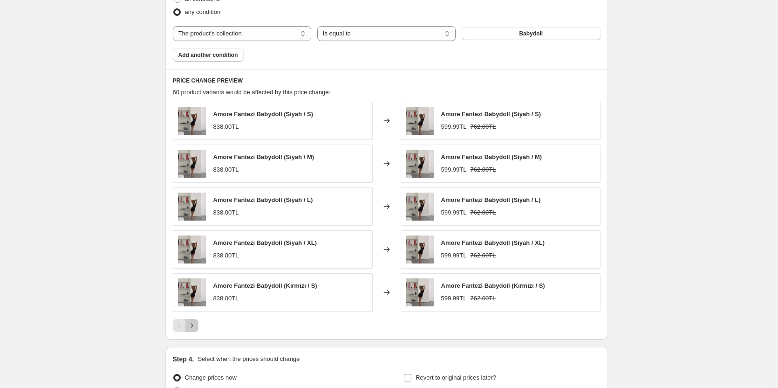
click at [194, 325] on icon "Next" at bounding box center [191, 325] width 9 height 9
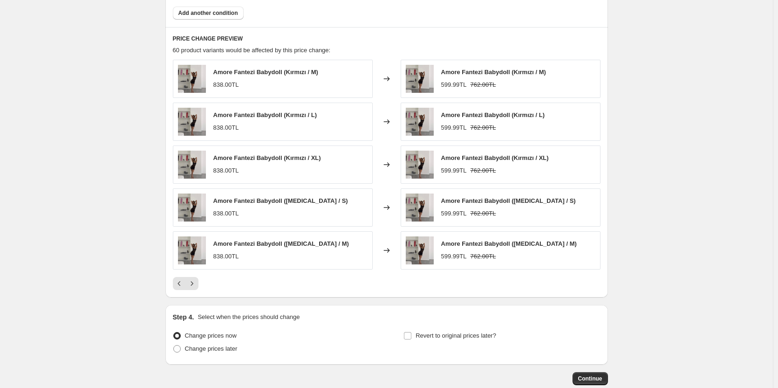
scroll to position [563, 0]
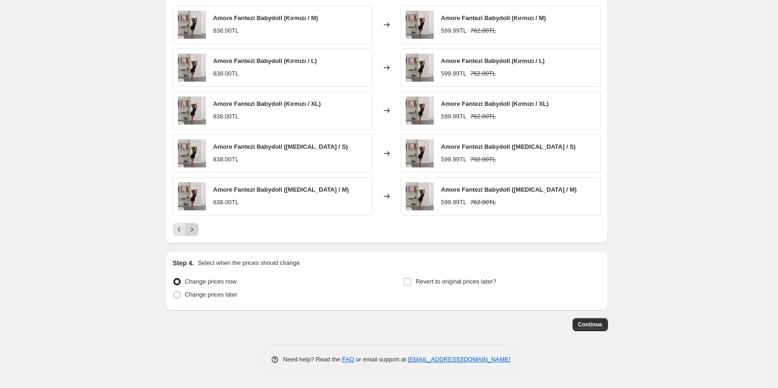
click at [193, 230] on icon "Next" at bounding box center [192, 229] width 2 height 4
click at [592, 325] on span "Continue" at bounding box center [590, 324] width 24 height 7
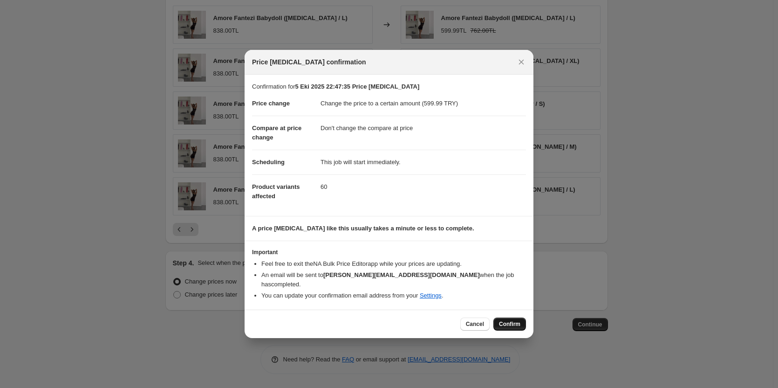
click at [510, 322] on span "Confirm" at bounding box center [509, 323] width 21 height 7
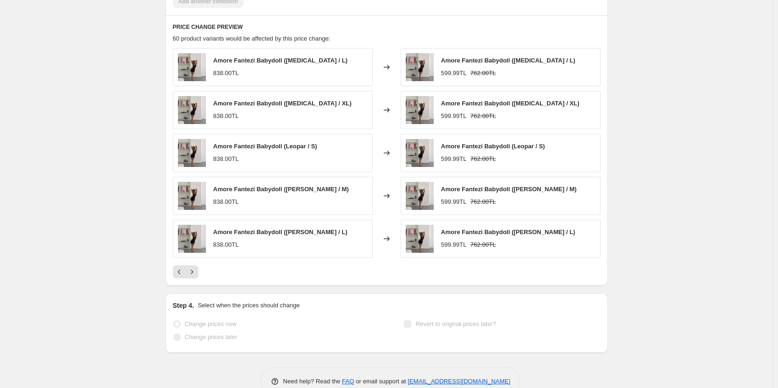
select select "no_change"
select select "collection"
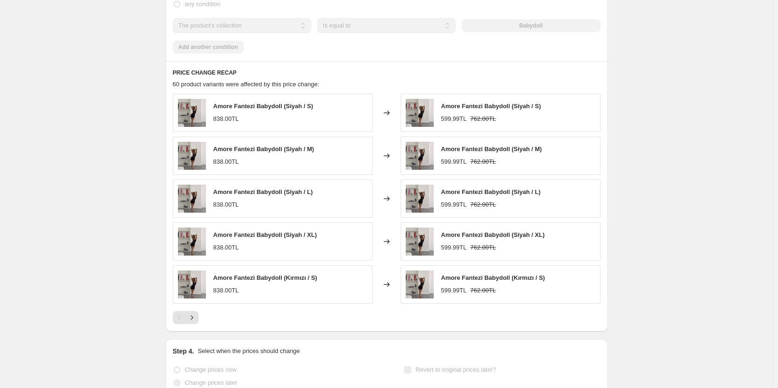
scroll to position [0, 0]
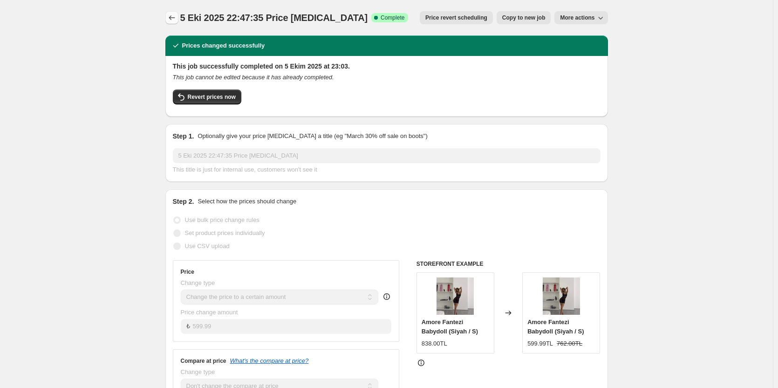
click at [172, 20] on icon "Price change jobs" at bounding box center [171, 17] width 9 height 9
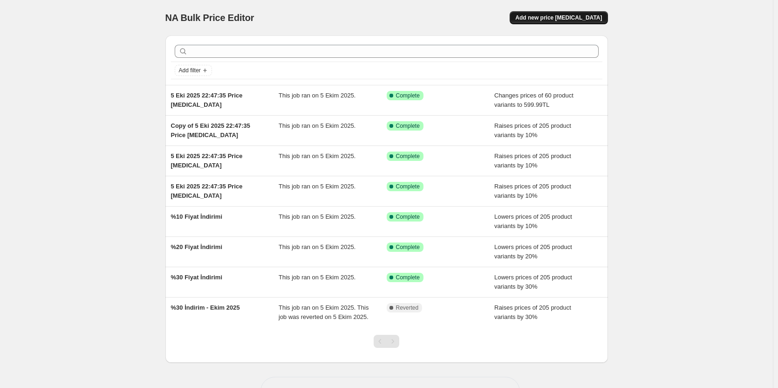
click at [556, 17] on span "Add new price change job" at bounding box center [558, 17] width 87 height 7
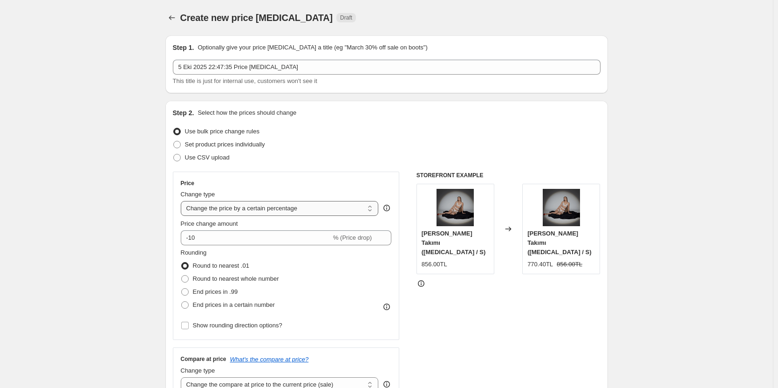
click at [276, 210] on select "Change the price to a certain amount Change the price by a certain amount Chang…" at bounding box center [280, 208] width 198 height 15
select select "to"
click at [183, 201] on select "Change the price to a certain amount Change the price by a certain amount Chang…" at bounding box center [280, 208] width 198 height 15
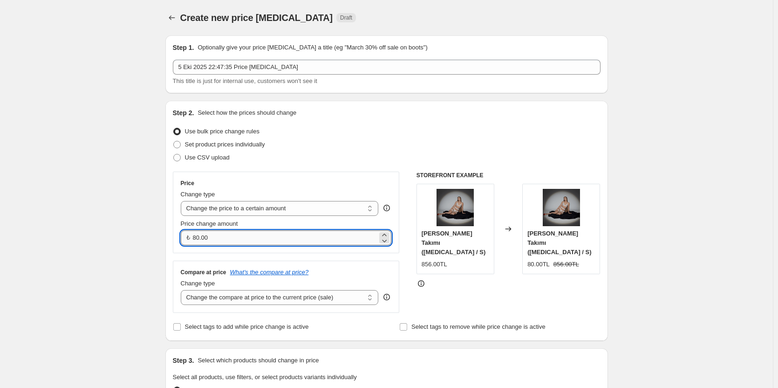
click at [230, 241] on input "80.00" at bounding box center [285, 237] width 185 height 15
type input "599.99"
click at [253, 302] on select "Change the compare at price to the current price (sale) Change the compare at p…" at bounding box center [280, 297] width 198 height 15
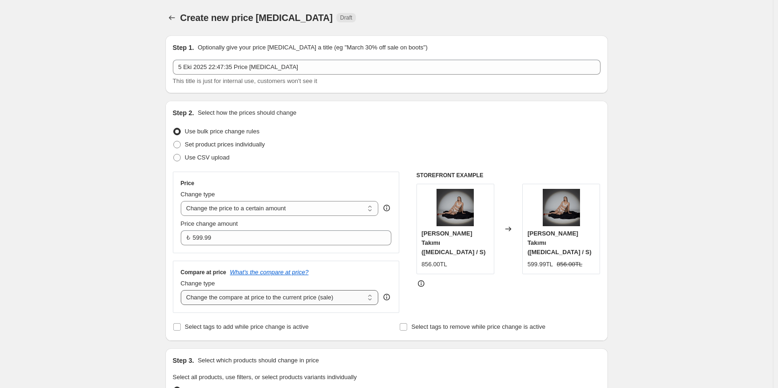
click at [183, 290] on select "Change the compare at price to the current price (sale) Change the compare at p…" at bounding box center [280, 297] width 198 height 15
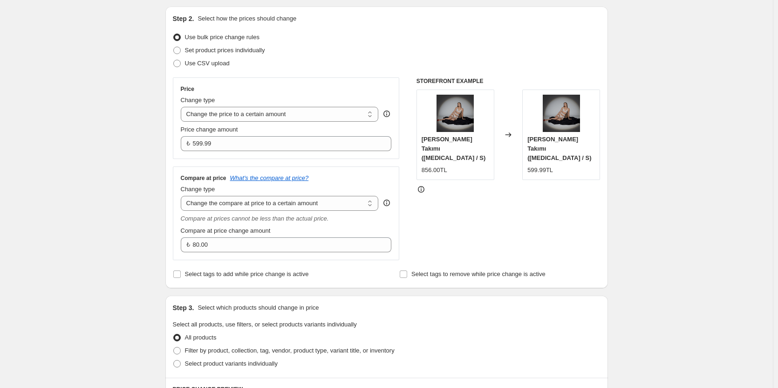
scroll to position [93, 0]
click at [218, 207] on select "Change the compare at price to the current price (sale) Change the compare at p…" at bounding box center [280, 204] width 198 height 15
select select "ep"
click at [183, 197] on select "Change the compare at price to the current price (sale) Change the compare at p…" at bounding box center [280, 204] width 198 height 15
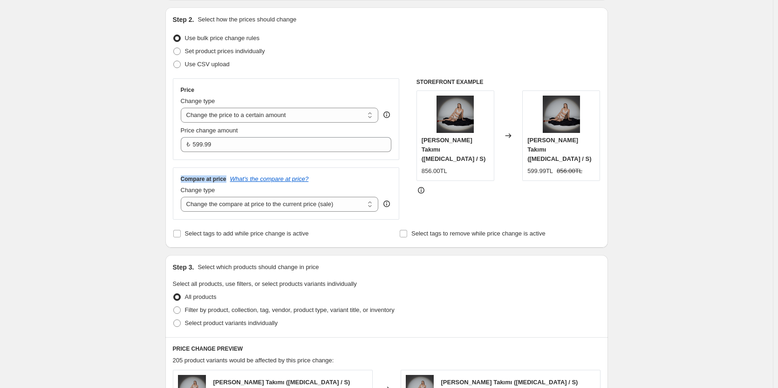
drag, startPoint x: 177, startPoint y: 180, endPoint x: 227, endPoint y: 173, distance: 50.9
click at [227, 173] on div "Compare at price What's the compare at price? Change type Change the compare at…" at bounding box center [286, 193] width 227 height 52
copy h3 "Compare at price"
click at [124, 110] on div "Create new price change job. This page is ready Create new price change job Dra…" at bounding box center [386, 329] width 773 height 845
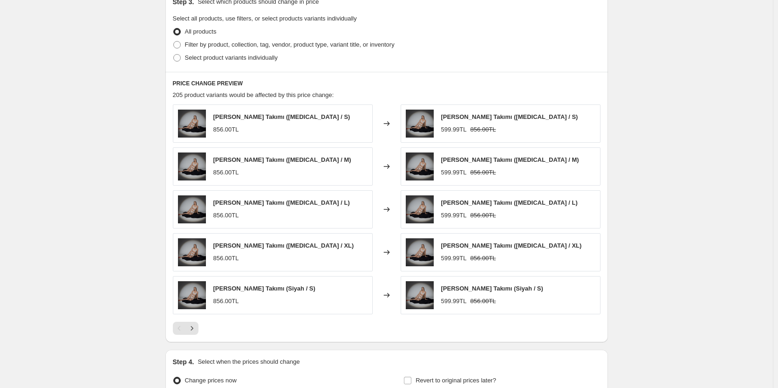
scroll to position [373, 0]
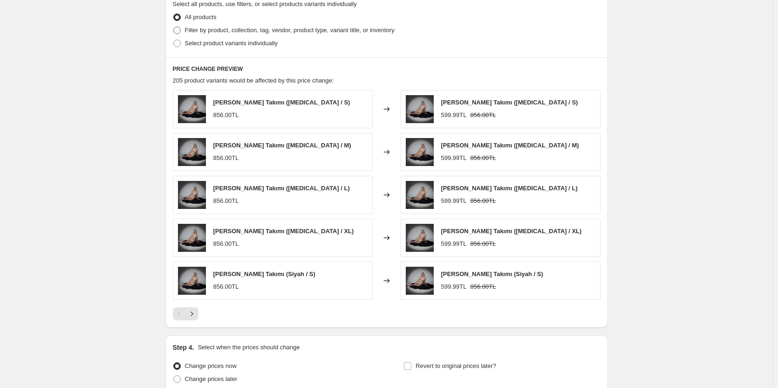
click at [226, 28] on span "Filter by product, collection, tag, vendor, product type, variant title, or inv…" at bounding box center [290, 30] width 210 height 7
click at [174, 27] on input "Filter by product, collection, tag, vendor, product type, variant title, or inv…" at bounding box center [173, 27] width 0 height 0
radio input "true"
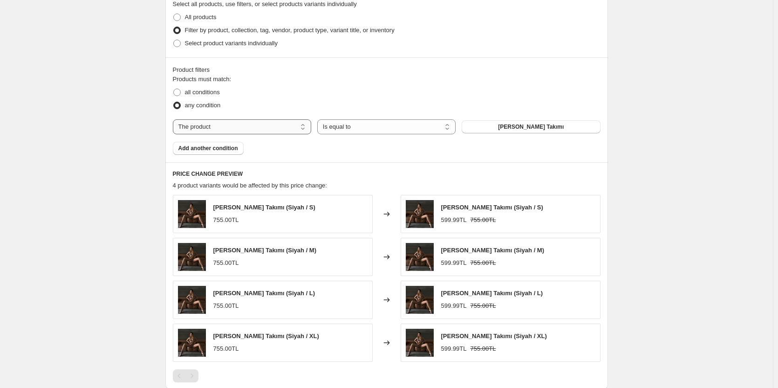
click at [251, 124] on select "The product The product's collection The product's tag The product's vendor The…" at bounding box center [242, 126] width 138 height 15
select select "collection"
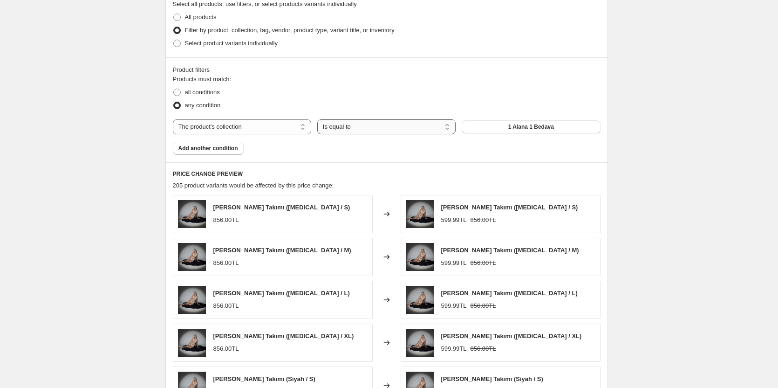
click at [356, 129] on select "Is equal to Is not equal to" at bounding box center [386, 126] width 138 height 15
click at [359, 130] on select "Is equal to Is not equal to" at bounding box center [386, 126] width 138 height 15
click at [492, 128] on button "1 Alana 1 Bedava" at bounding box center [531, 126] width 138 height 13
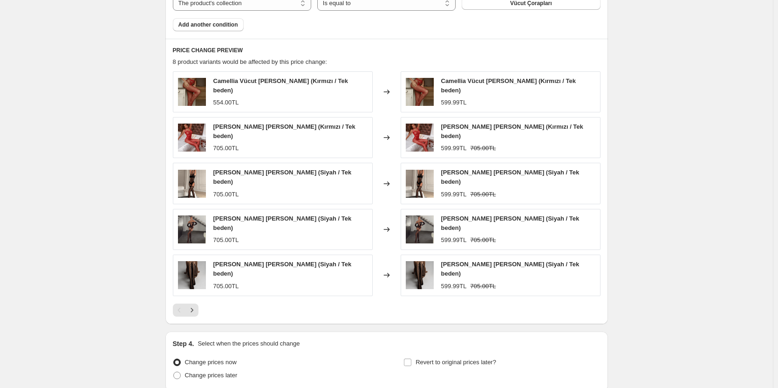
scroll to position [563, 0]
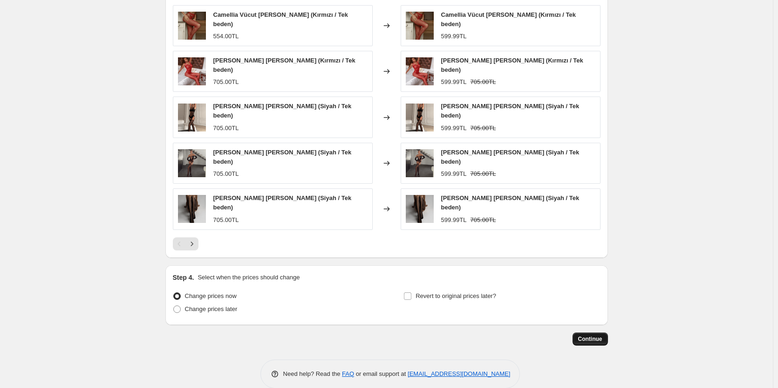
click at [595, 335] on span "Continue" at bounding box center [590, 338] width 24 height 7
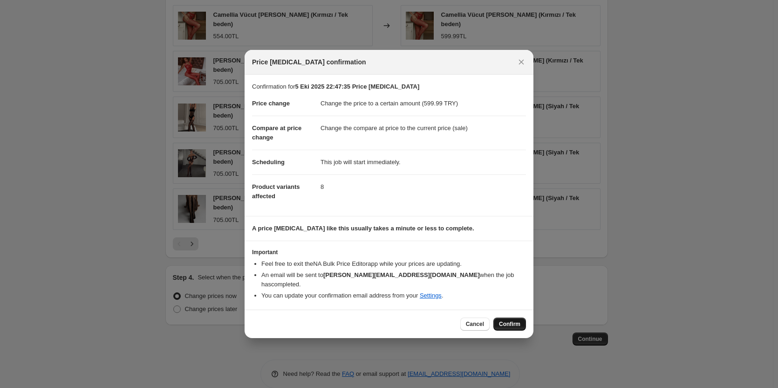
click at [513, 320] on span "Confirm" at bounding box center [509, 323] width 21 height 7
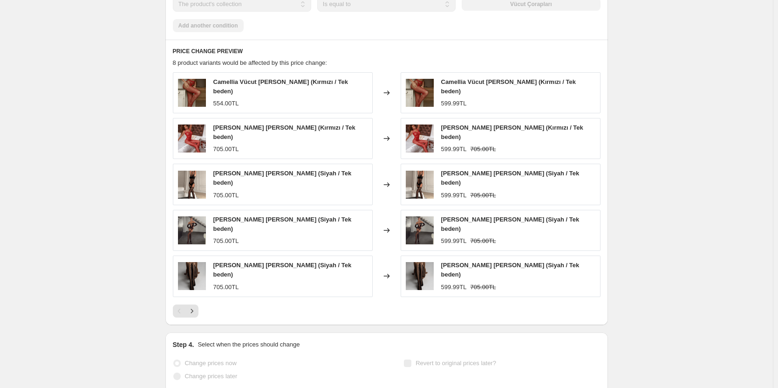
select select "collection"
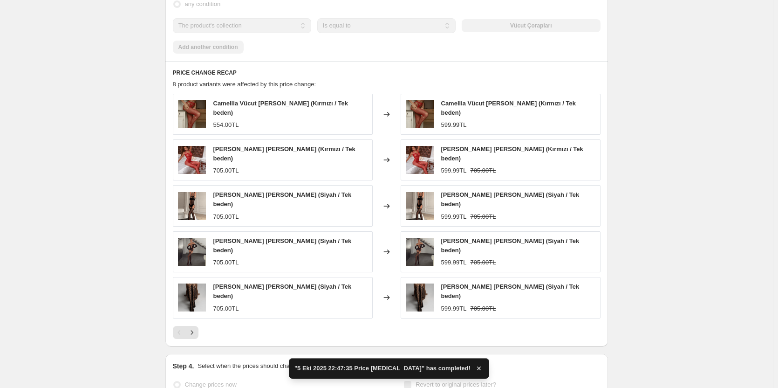
scroll to position [0, 0]
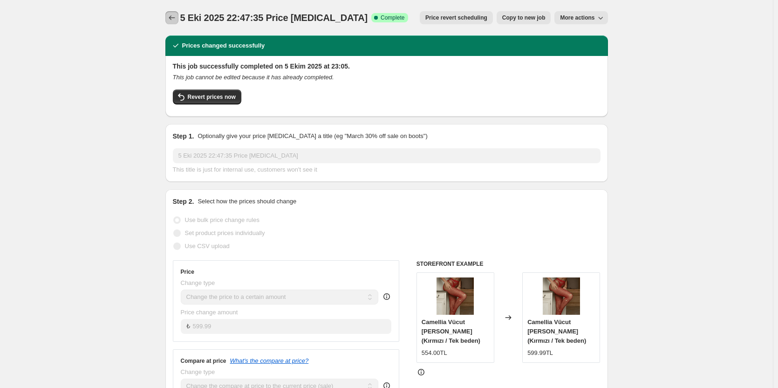
click at [174, 15] on icon "Price change jobs" at bounding box center [171, 17] width 9 height 9
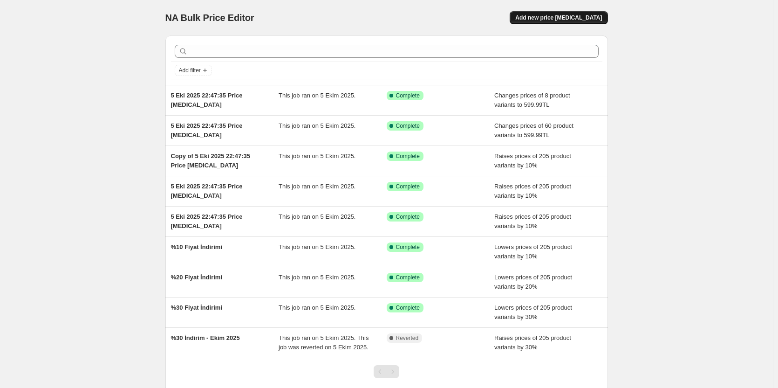
click at [572, 13] on button "Add new price change job" at bounding box center [559, 17] width 98 height 13
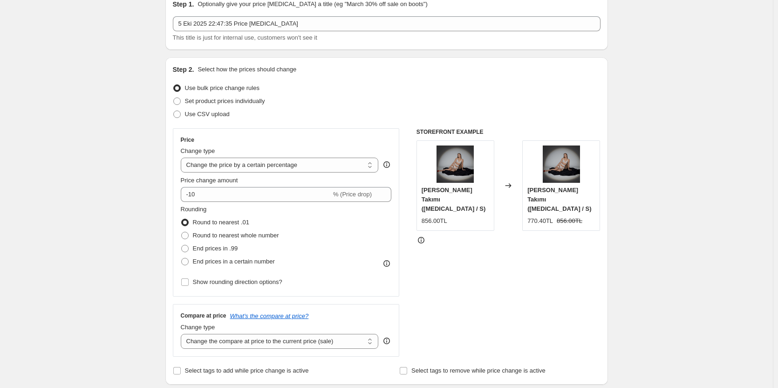
scroll to position [47, 0]
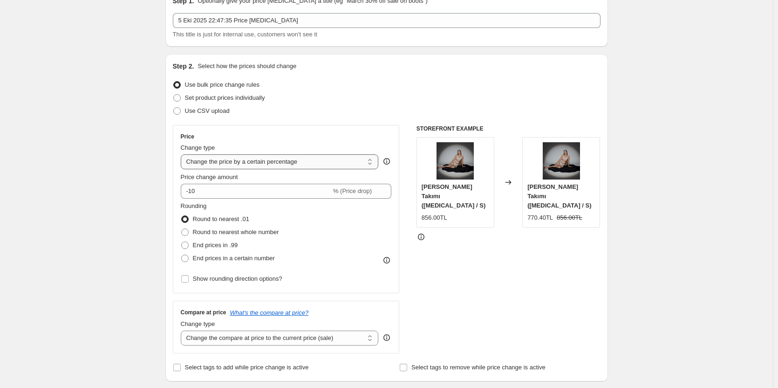
click at [248, 160] on select "Change the price to a certain amount Change the price by a certain amount Chang…" at bounding box center [280, 161] width 198 height 15
select select "to"
click at [183, 154] on select "Change the price to a certain amount Change the price by a certain amount Chang…" at bounding box center [280, 161] width 198 height 15
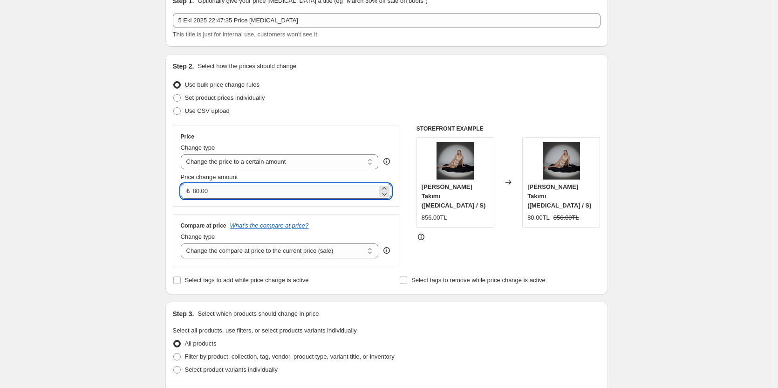
click at [237, 186] on input "80.00" at bounding box center [285, 191] width 185 height 15
type input "8"
type input "679.99"
click at [118, 201] on div "Create new price change job. This page is ready Create new price change job Dra…" at bounding box center [386, 375] width 773 height 845
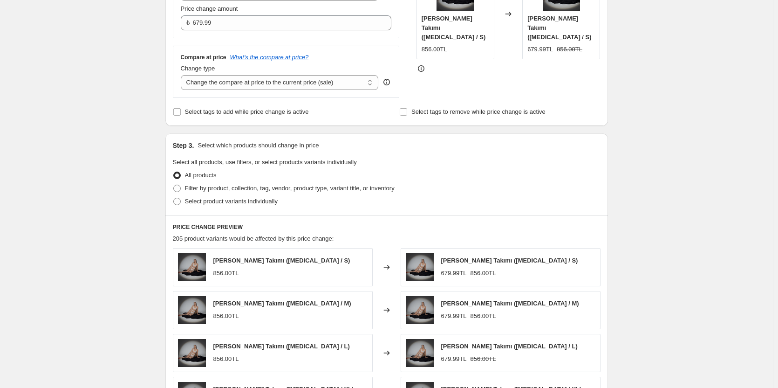
scroll to position [233, 0]
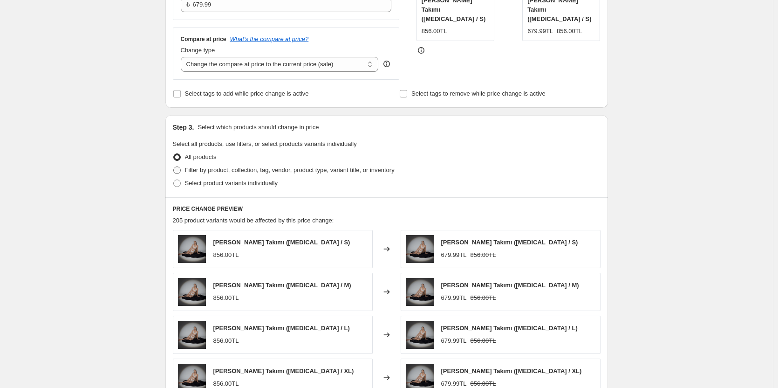
click at [223, 168] on span "Filter by product, collection, tag, vendor, product type, variant title, or inv…" at bounding box center [290, 169] width 210 height 7
click at [174, 167] on input "Filter by product, collection, tag, vendor, product type, variant title, or inv…" at bounding box center [173, 166] width 0 height 0
radio input "true"
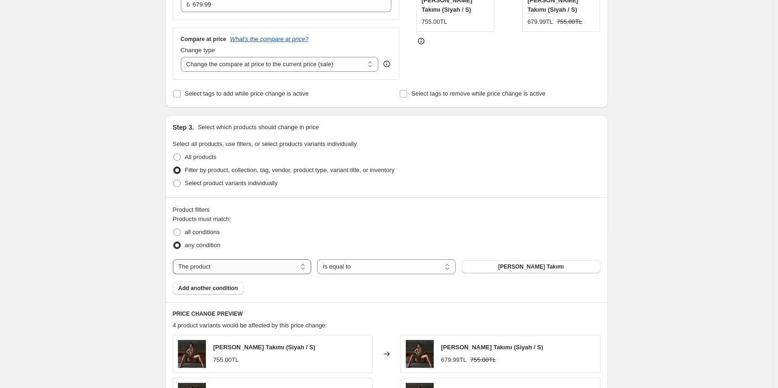
click at [235, 267] on select "The product The product's collection The product's tag The product's vendor The…" at bounding box center [242, 266] width 138 height 15
select select "collection"
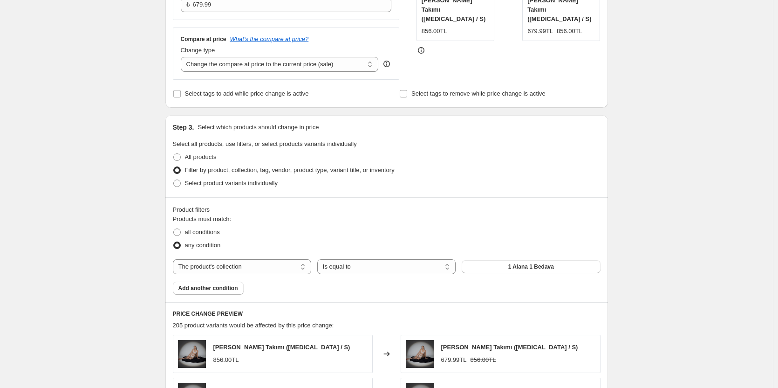
click at [515, 267] on span "1 Alana 1 Bedava" at bounding box center [532, 266] width 46 height 7
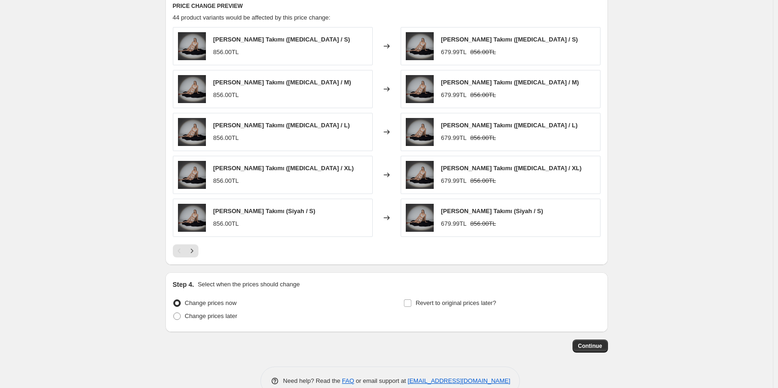
scroll to position [563, 0]
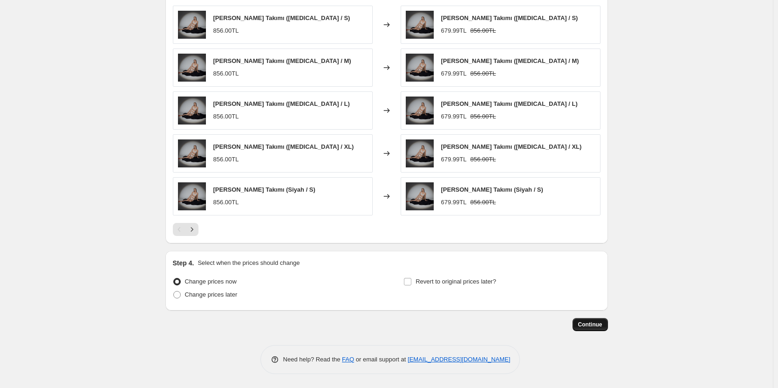
click at [584, 323] on span "Continue" at bounding box center [590, 324] width 24 height 7
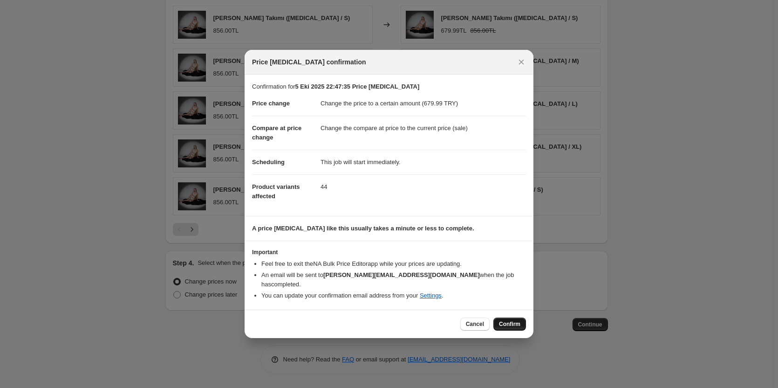
click at [512, 321] on span "Confirm" at bounding box center [509, 323] width 21 height 7
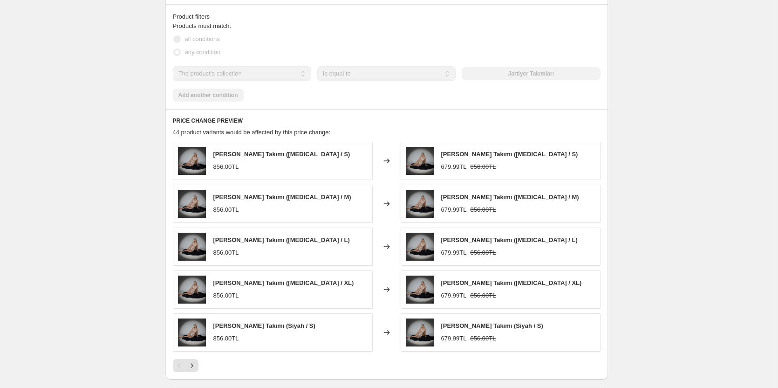
scroll to position [447, 0]
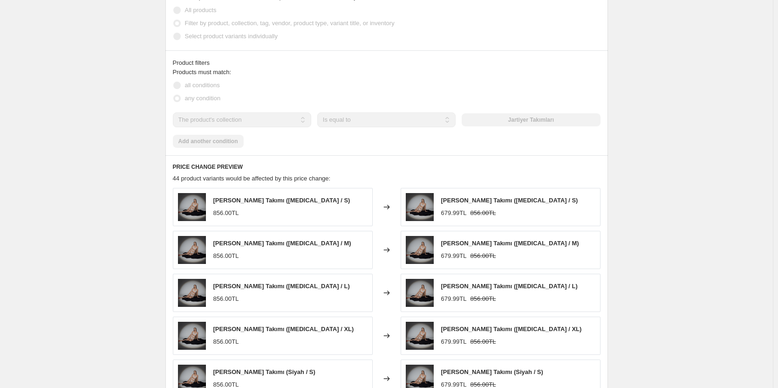
select select "collection"
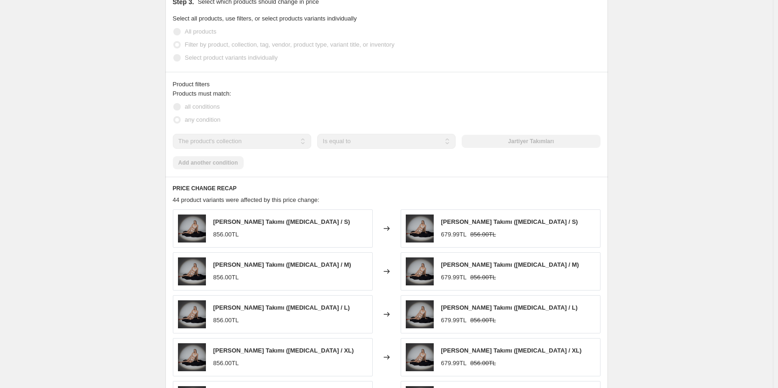
scroll to position [0, 0]
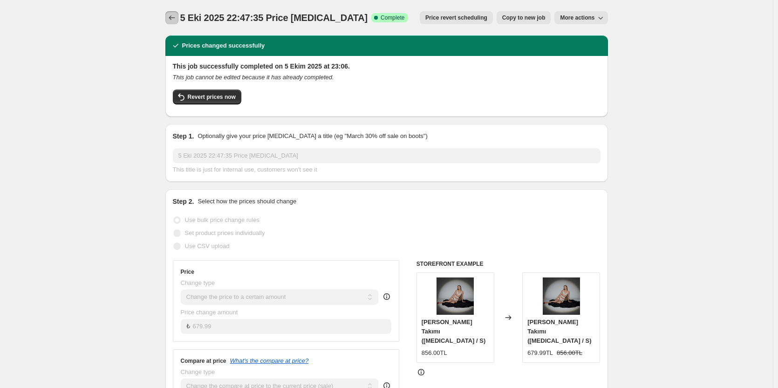
click at [172, 16] on icon "Price change jobs" at bounding box center [171, 17] width 9 height 9
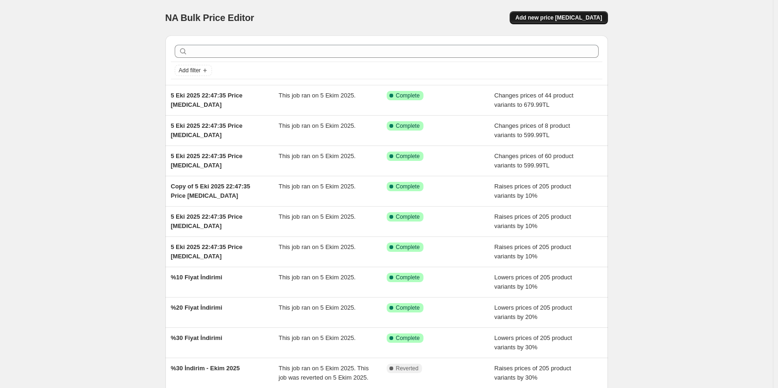
click at [570, 19] on span "Add new price change job" at bounding box center [558, 17] width 87 height 7
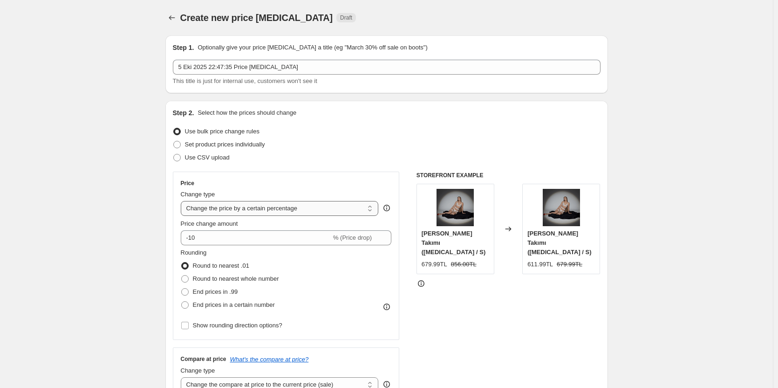
click at [224, 213] on select "Change the price to a certain amount Change the price by a certain amount Chang…" at bounding box center [280, 208] width 198 height 15
select select "to"
click at [183, 201] on select "Change the price to a certain amount Change the price by a certain amount Chang…" at bounding box center [280, 208] width 198 height 15
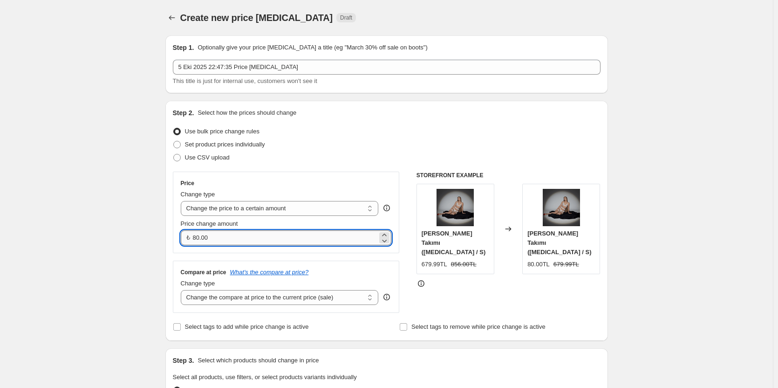
click at [226, 235] on input "80.00" at bounding box center [285, 237] width 185 height 15
type input "8"
type input "699.99"
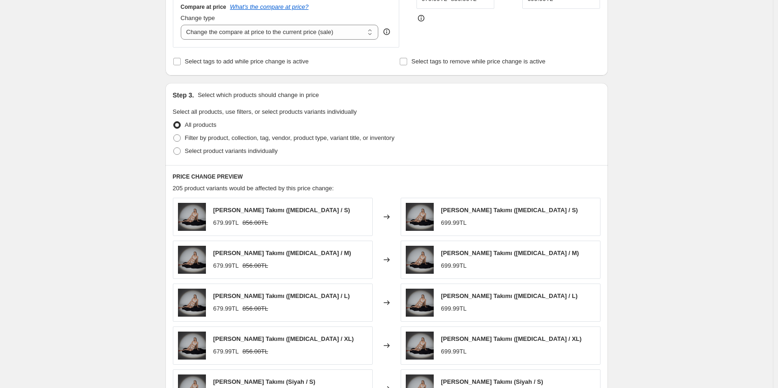
scroll to position [280, 0]
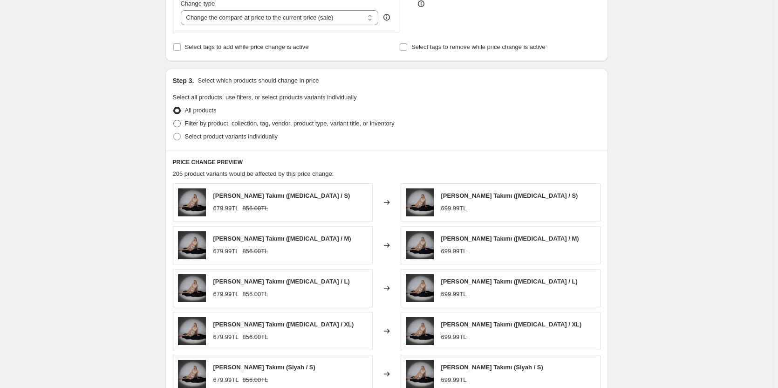
click at [204, 125] on span "Filter by product, collection, tag, vendor, product type, variant title, or inv…" at bounding box center [290, 123] width 210 height 7
click at [174, 120] on input "Filter by product, collection, tag, vendor, product type, variant title, or inv…" at bounding box center [173, 120] width 0 height 0
radio input "true"
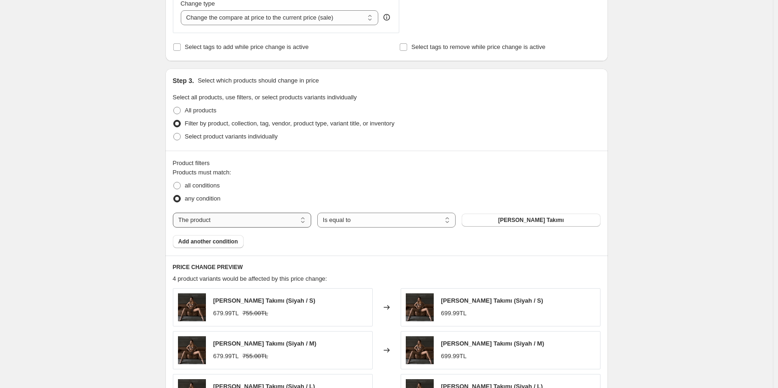
click at [246, 227] on select "The product The product's collection The product's tag The product's vendor The…" at bounding box center [242, 220] width 138 height 15
select select "collection"
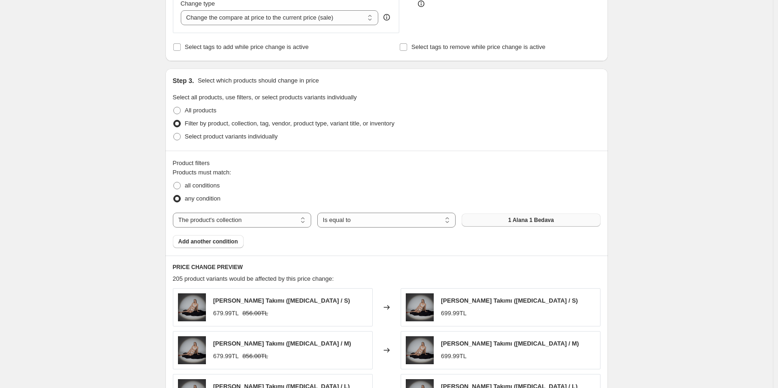
click at [516, 221] on span "1 Alana 1 Bedava" at bounding box center [532, 219] width 46 height 7
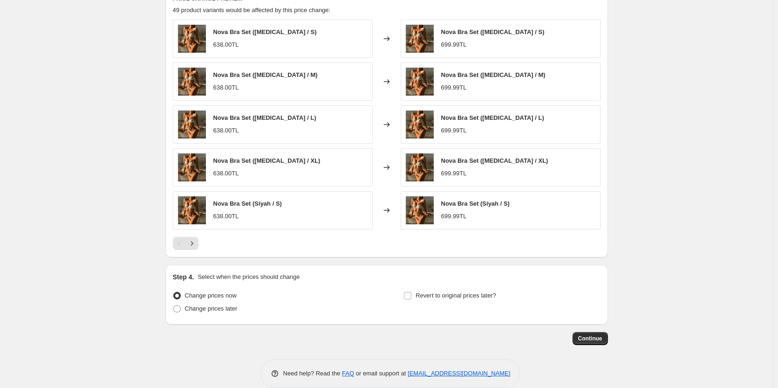
scroll to position [563, 0]
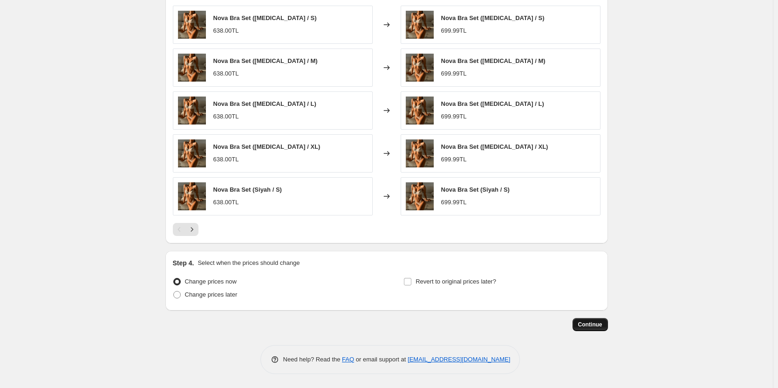
click at [600, 321] on span "Continue" at bounding box center [590, 324] width 24 height 7
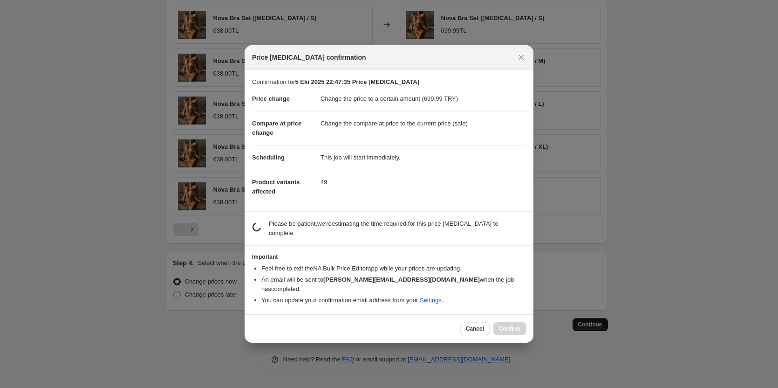
scroll to position [0, 0]
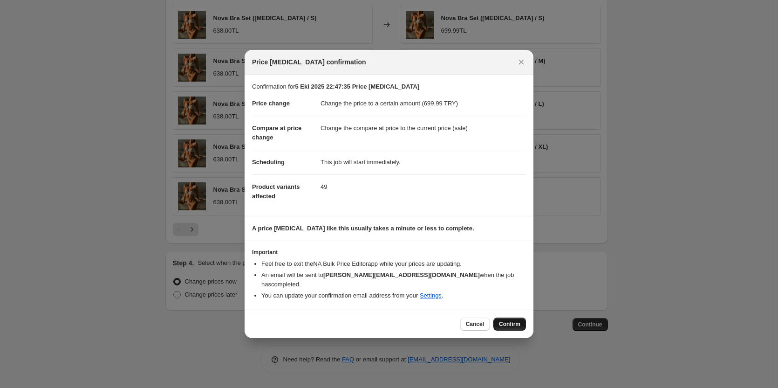
click at [508, 325] on button "Confirm" at bounding box center [510, 323] width 33 height 13
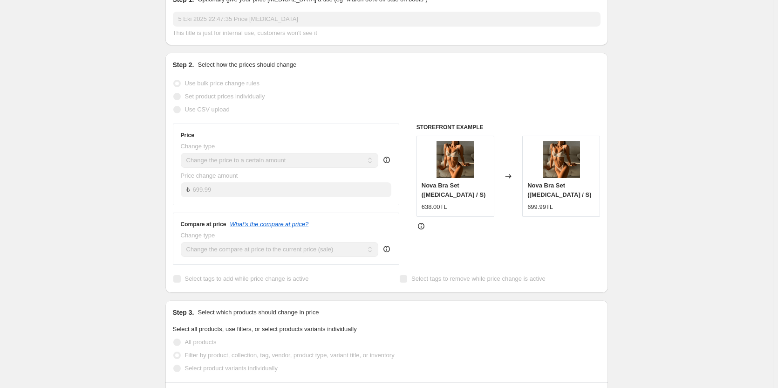
scroll to position [121, 0]
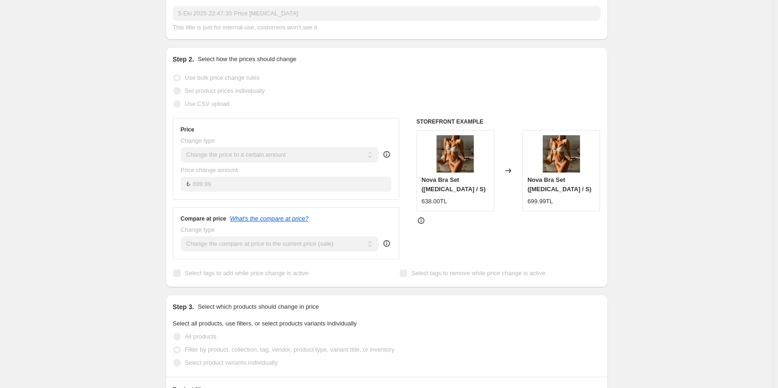
select select "collection"
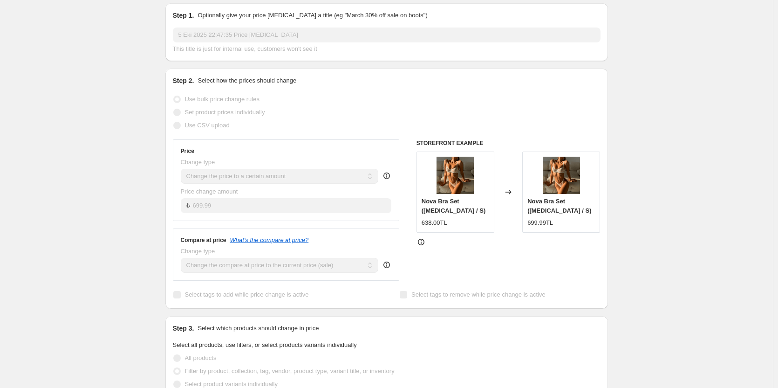
scroll to position [0, 0]
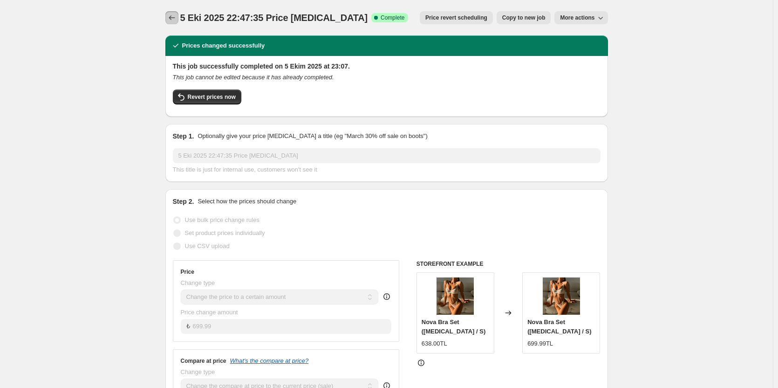
click at [172, 14] on icon "Price change jobs" at bounding box center [171, 17] width 9 height 9
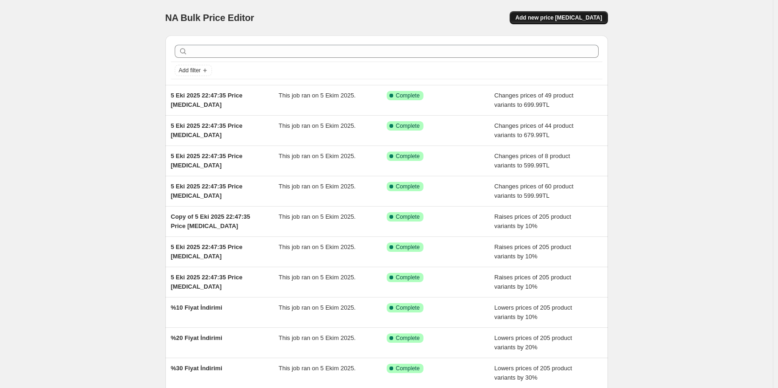
click at [584, 19] on span "Add new price change job" at bounding box center [558, 17] width 87 height 7
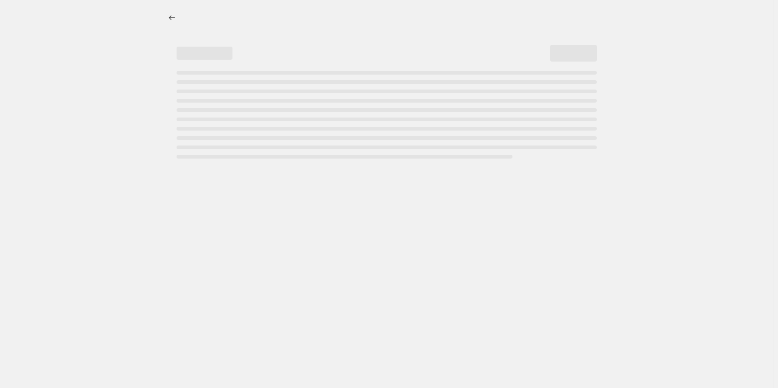
select select "percentage"
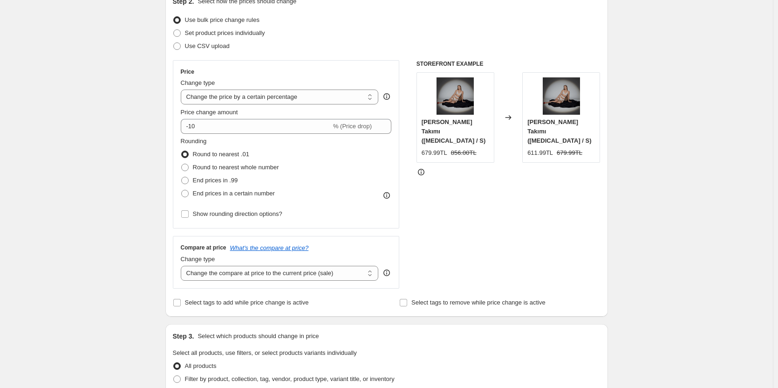
scroll to position [140, 0]
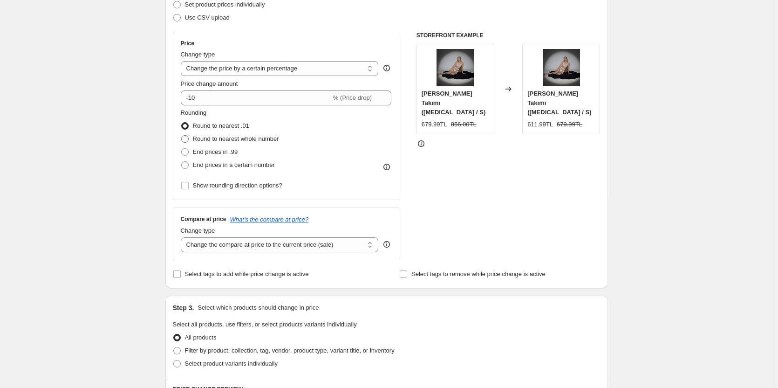
click at [257, 132] on label "Round to nearest whole number" at bounding box center [230, 138] width 98 height 13
click at [182, 135] on input "Round to nearest whole number" at bounding box center [181, 135] width 0 height 0
radio input "true"
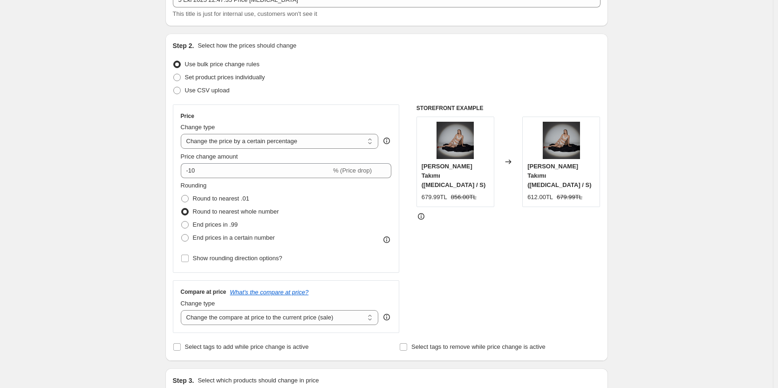
scroll to position [47, 0]
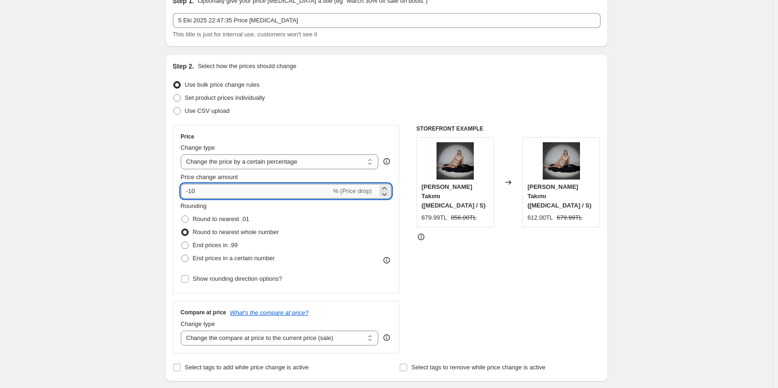
click at [224, 191] on input "-10" at bounding box center [256, 191] width 151 height 15
type input "-1"
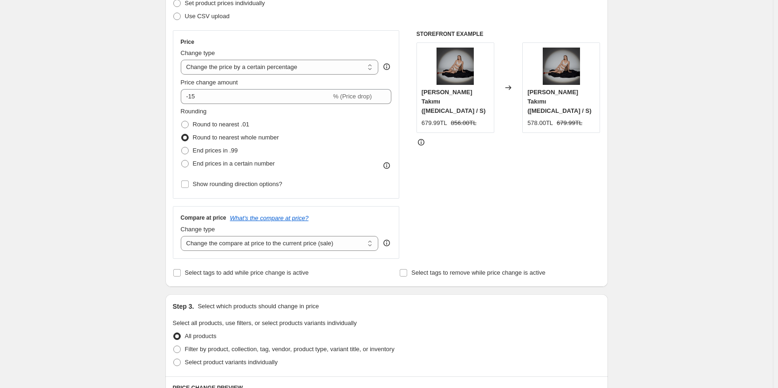
scroll to position [140, 0]
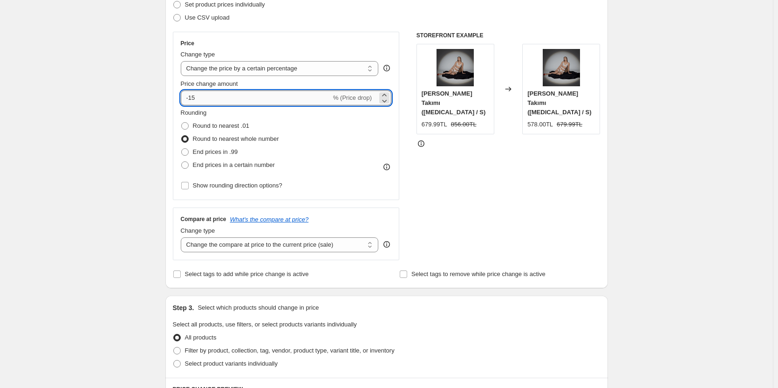
click at [205, 98] on input "-15" at bounding box center [256, 97] width 151 height 15
type input "-1"
type input "-20"
click at [59, 148] on div "Create new price change job. This page is ready Create new price change job Dra…" at bounding box center [386, 326] width 773 height 932
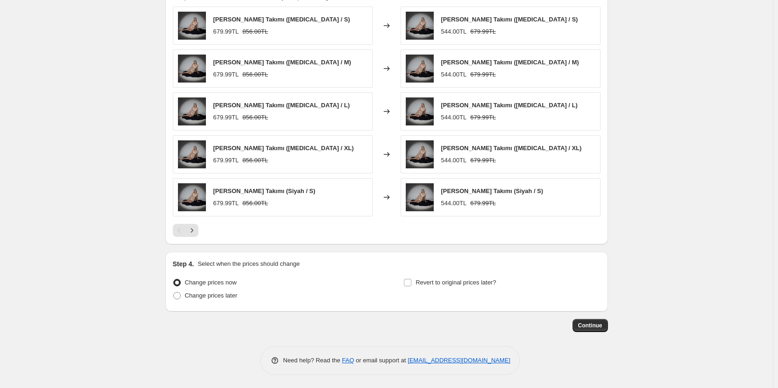
scroll to position [544, 0]
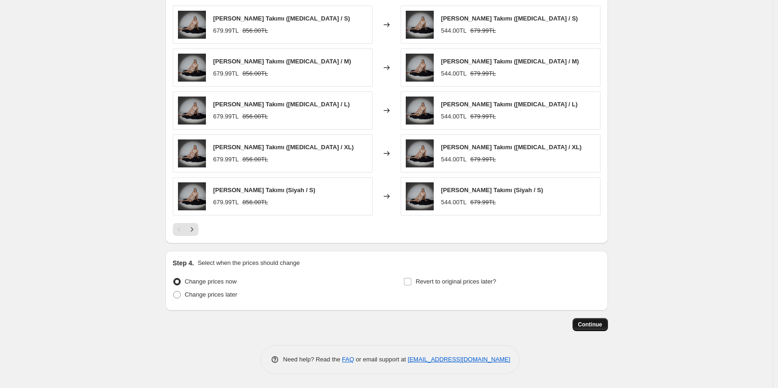
click at [597, 321] on span "Continue" at bounding box center [590, 324] width 24 height 7
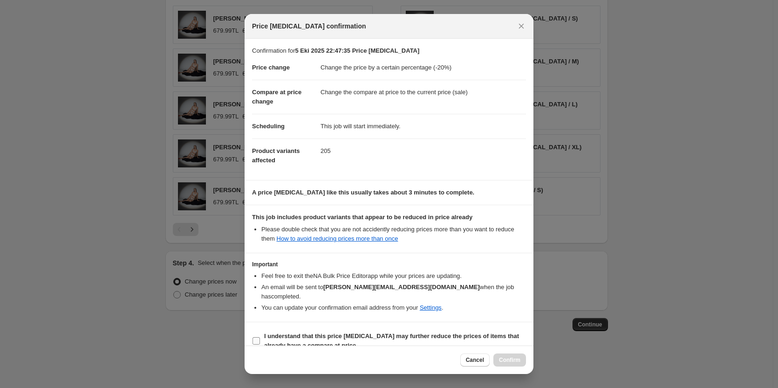
click at [279, 332] on b "I understand that this price change job may further reduce the prices of items …" at bounding box center [391, 340] width 255 height 16
click at [260, 337] on input "I understand that this price change job may further reduce the prices of items …" at bounding box center [256, 340] width 7 height 7
checkbox input "true"
click at [512, 363] on span "Confirm" at bounding box center [509, 359] width 21 height 7
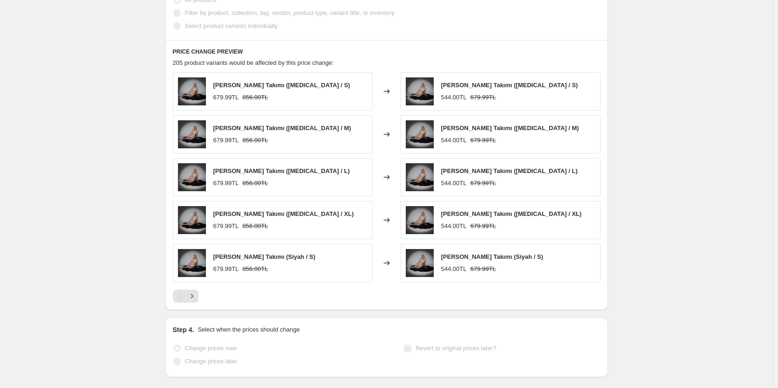
select select "percentage"
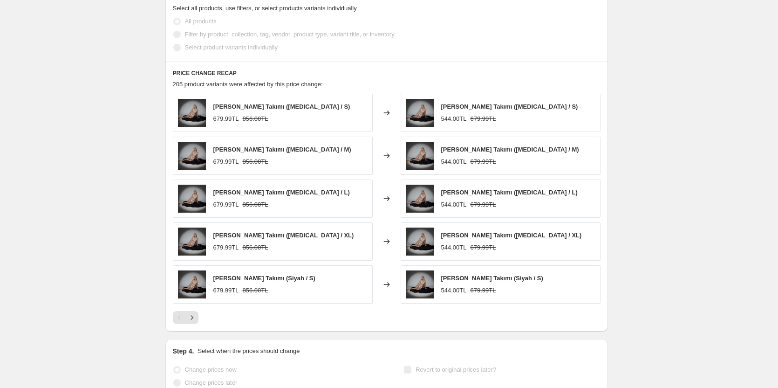
scroll to position [0, 0]
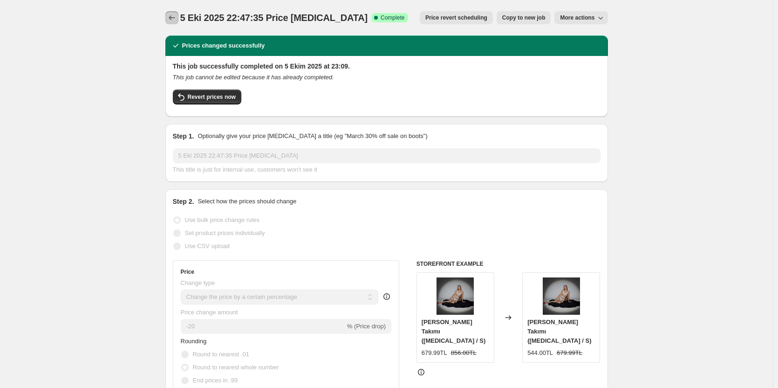
click at [174, 13] on button "Price change jobs" at bounding box center [171, 17] width 13 height 13
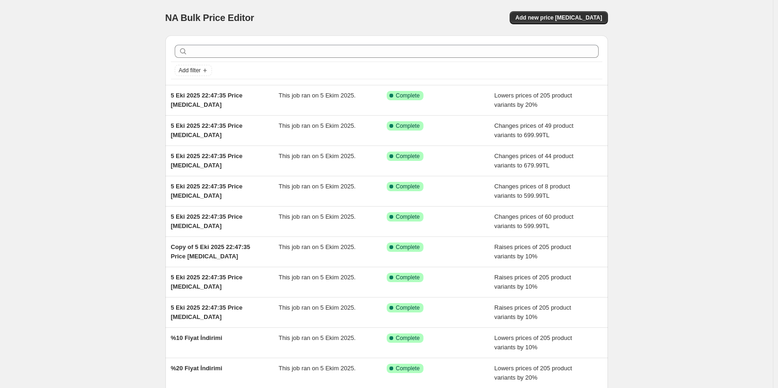
click at [677, 85] on div "NA Bulk Price Editor. This page is ready NA Bulk Price Editor Add new price [ME…" at bounding box center [386, 240] width 773 height 480
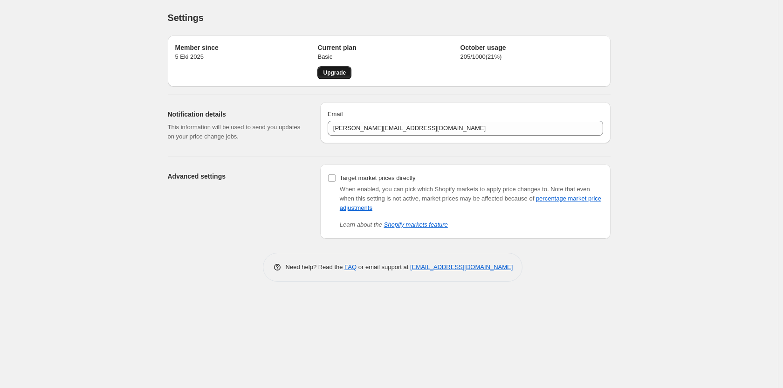
click at [337, 74] on span "Upgrade" at bounding box center [334, 72] width 23 height 7
